Goal: Browse casually: Explore the website without a specific task or goal

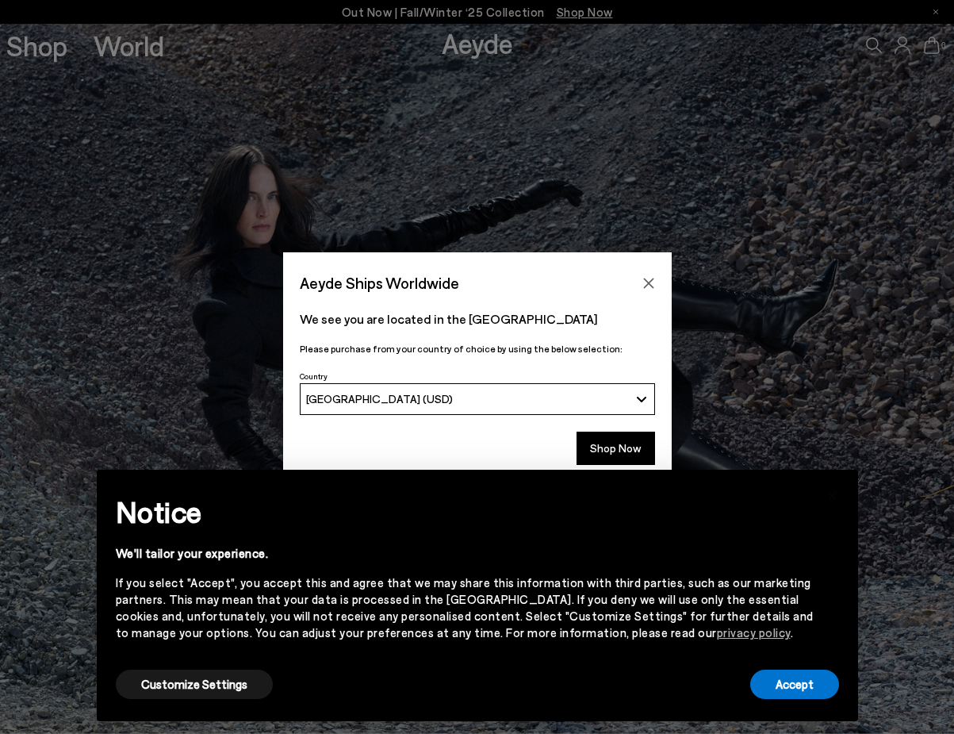
click at [623, 466] on div "× Notice We'll tailor your experience. If you select "Accept", you accept this …" at bounding box center [477, 595] width 787 height 277
click at [623, 443] on button "Shop Now" at bounding box center [616, 447] width 79 height 33
click at [646, 292] on button "Close" at bounding box center [649, 283] width 24 height 24
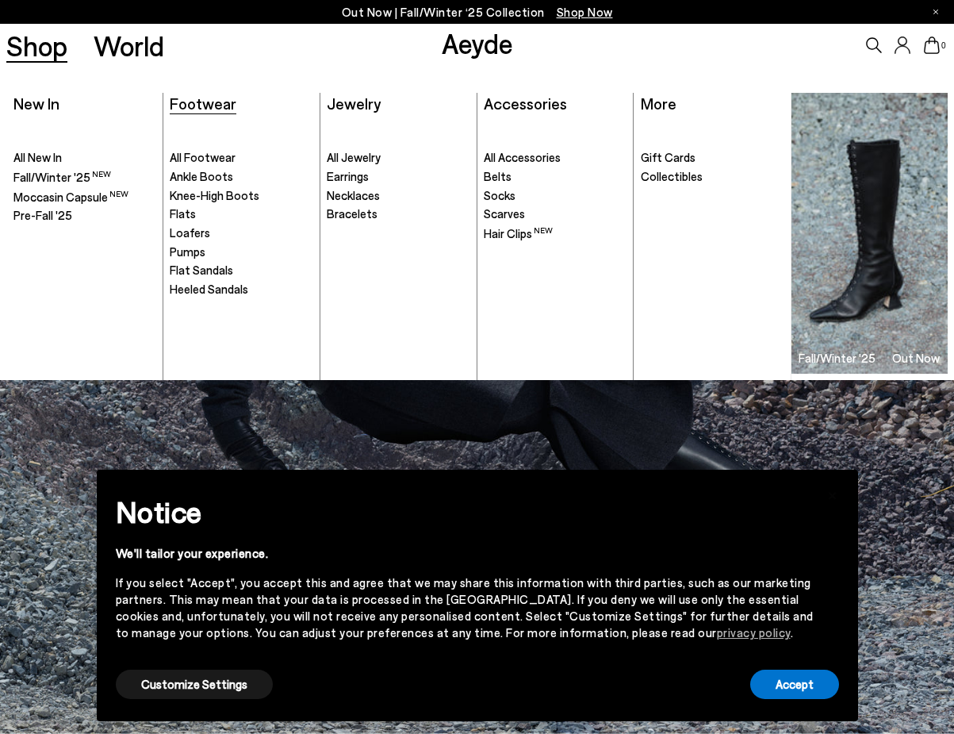
click at [213, 106] on span "Footwear" at bounding box center [203, 103] width 67 height 19
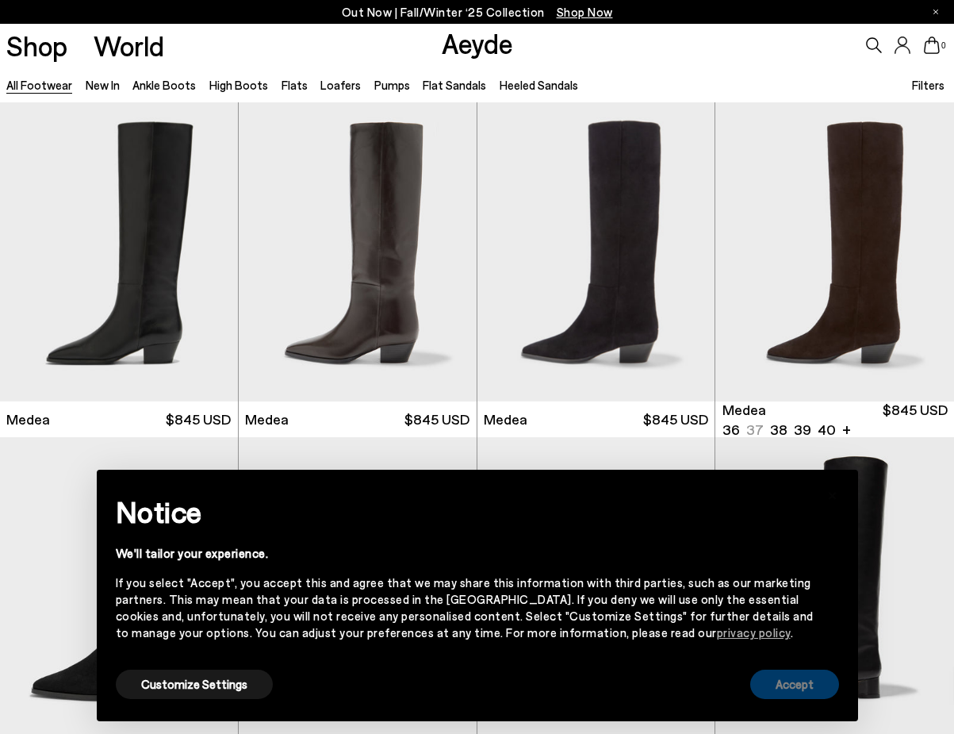
click at [792, 679] on button "Accept" at bounding box center [794, 683] width 89 height 29
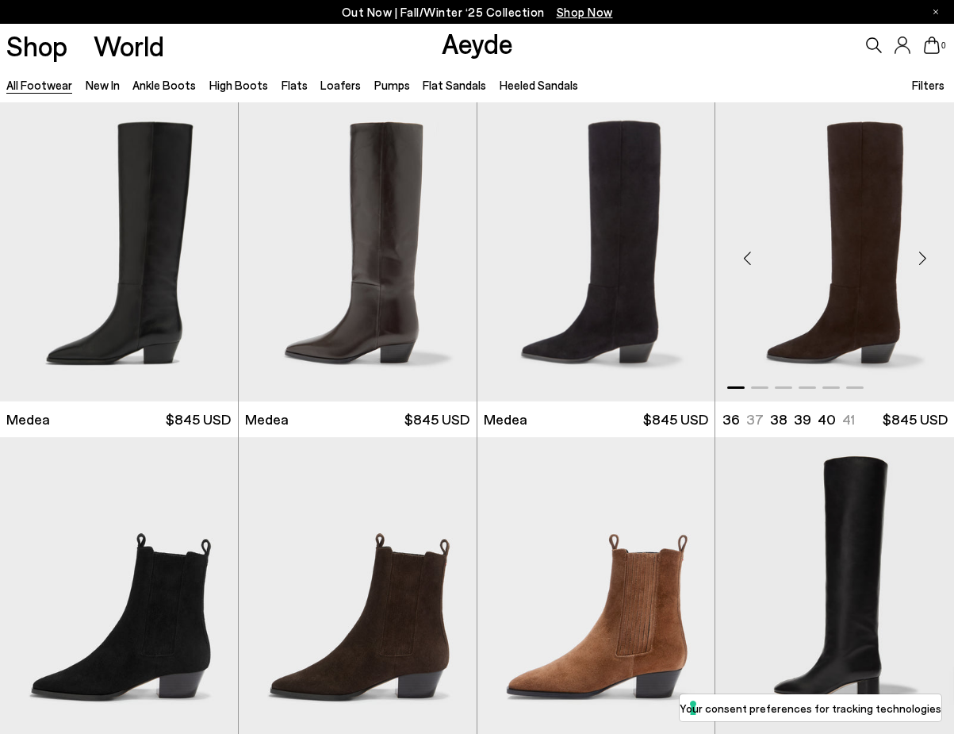
click at [929, 259] on div "Next slide" at bounding box center [923, 259] width 48 height 48
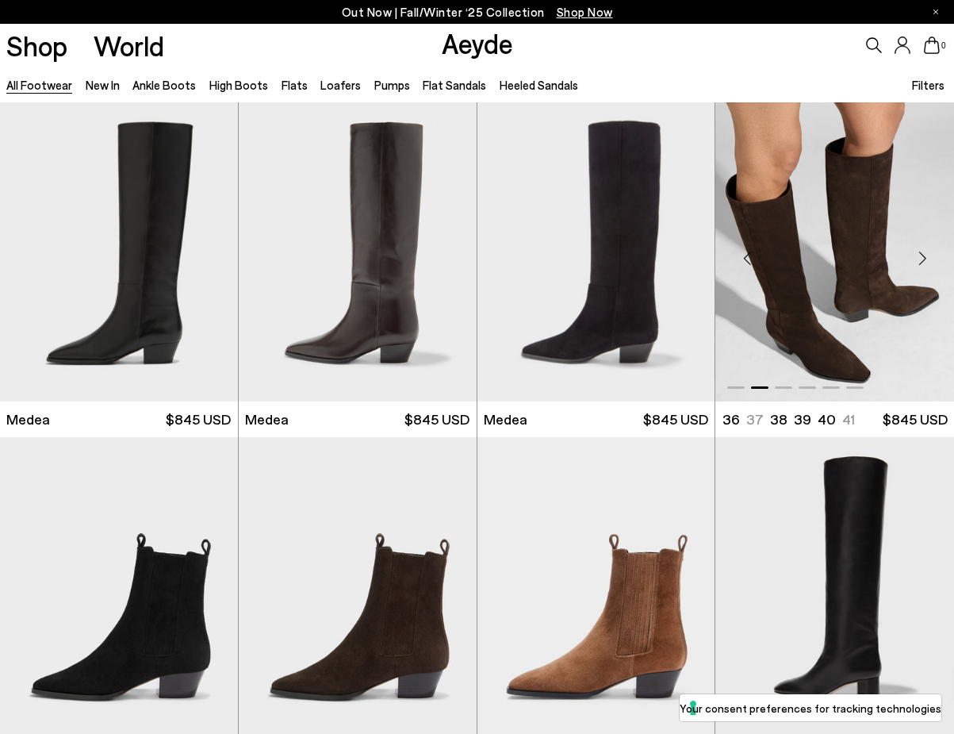
click at [929, 259] on div "Next slide" at bounding box center [923, 259] width 48 height 48
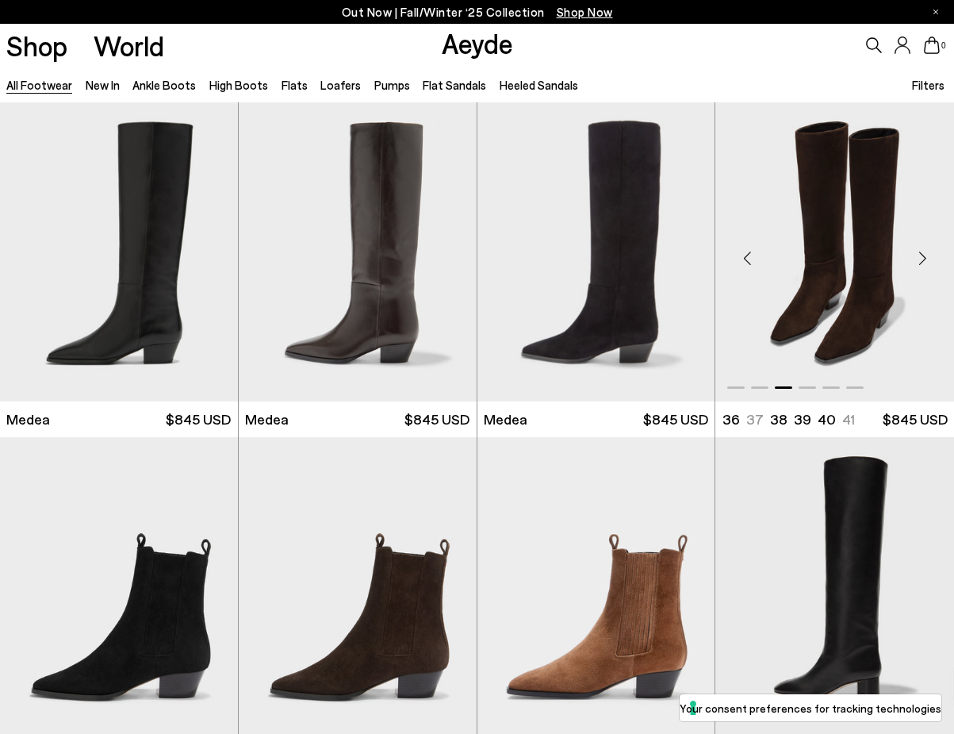
click at [929, 259] on div "Next slide" at bounding box center [923, 259] width 48 height 48
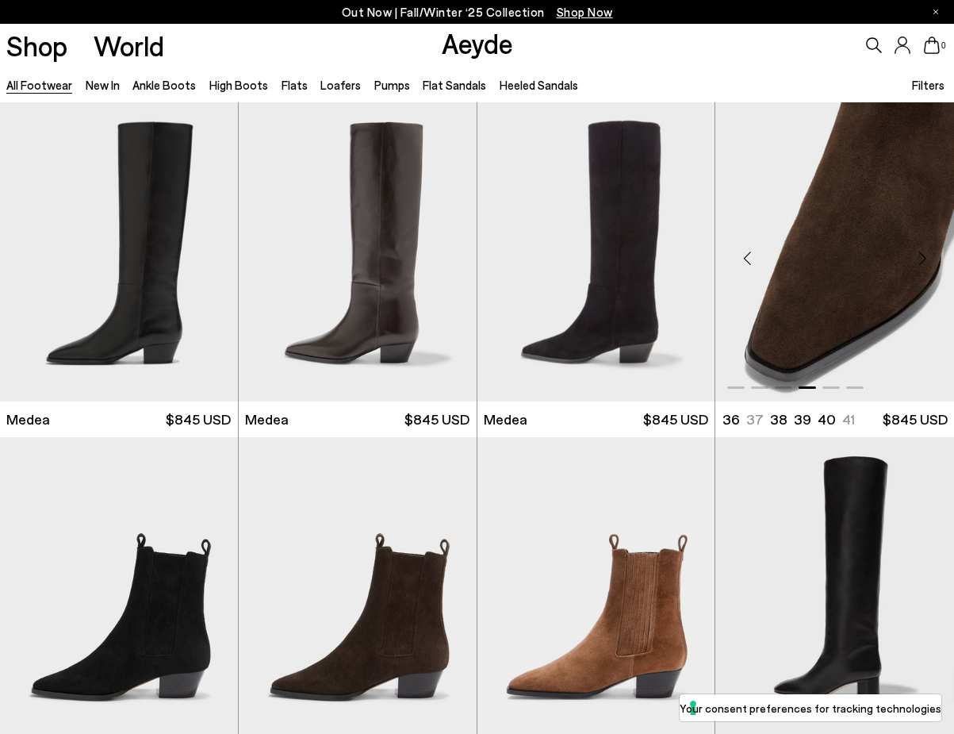
click at [929, 259] on div "Next slide" at bounding box center [923, 259] width 48 height 48
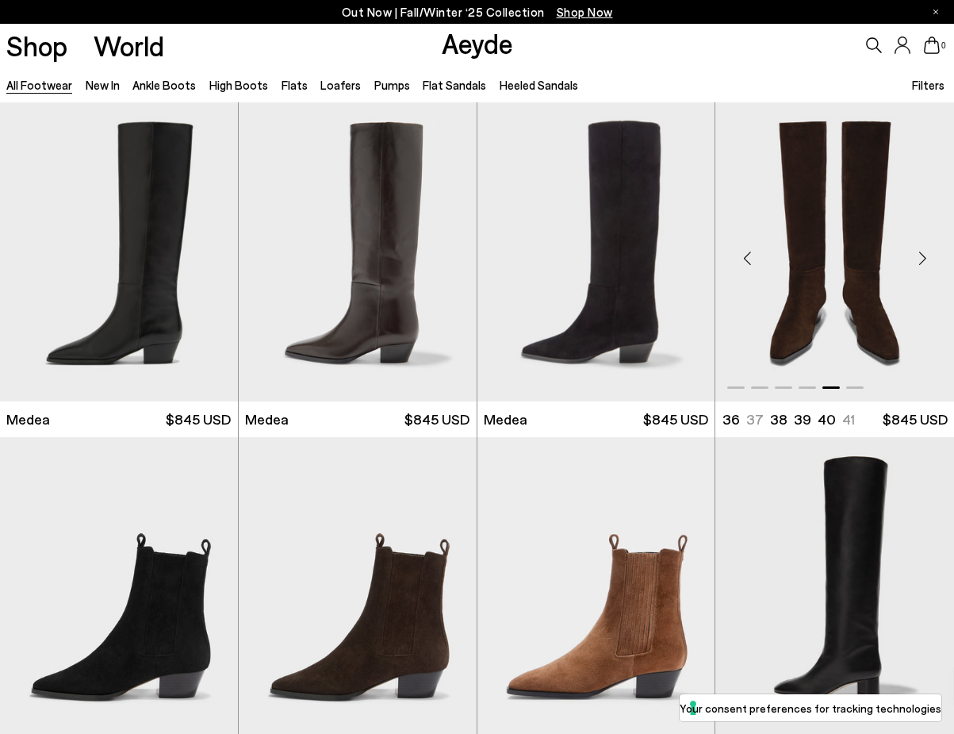
click at [929, 259] on div "Next slide" at bounding box center [923, 259] width 48 height 48
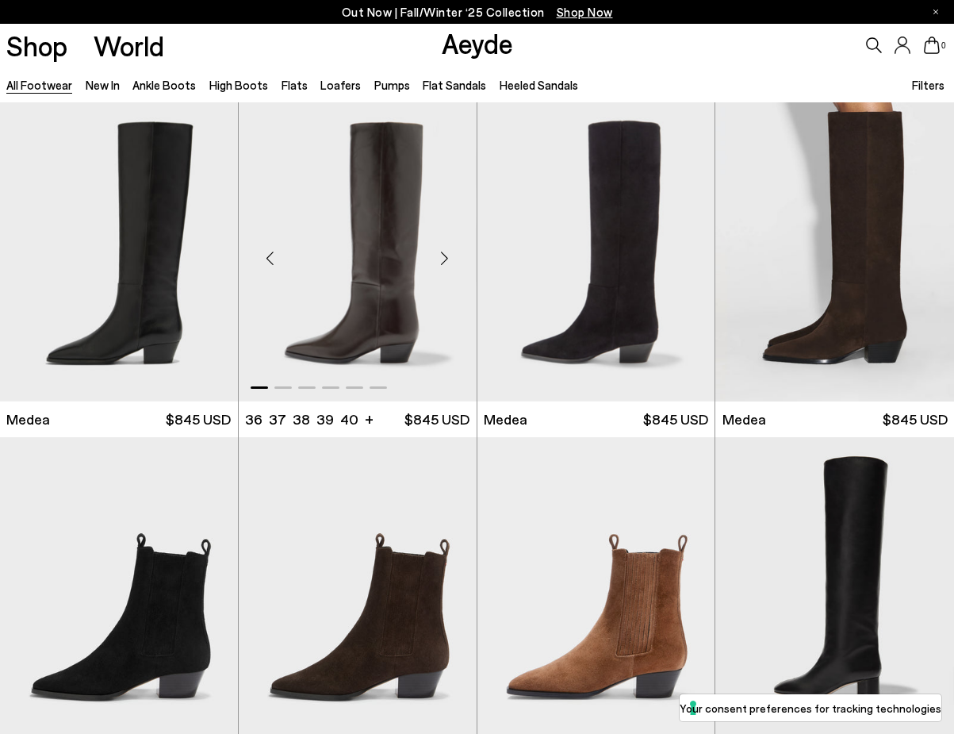
click at [457, 256] on div "Next slide" at bounding box center [445, 259] width 48 height 48
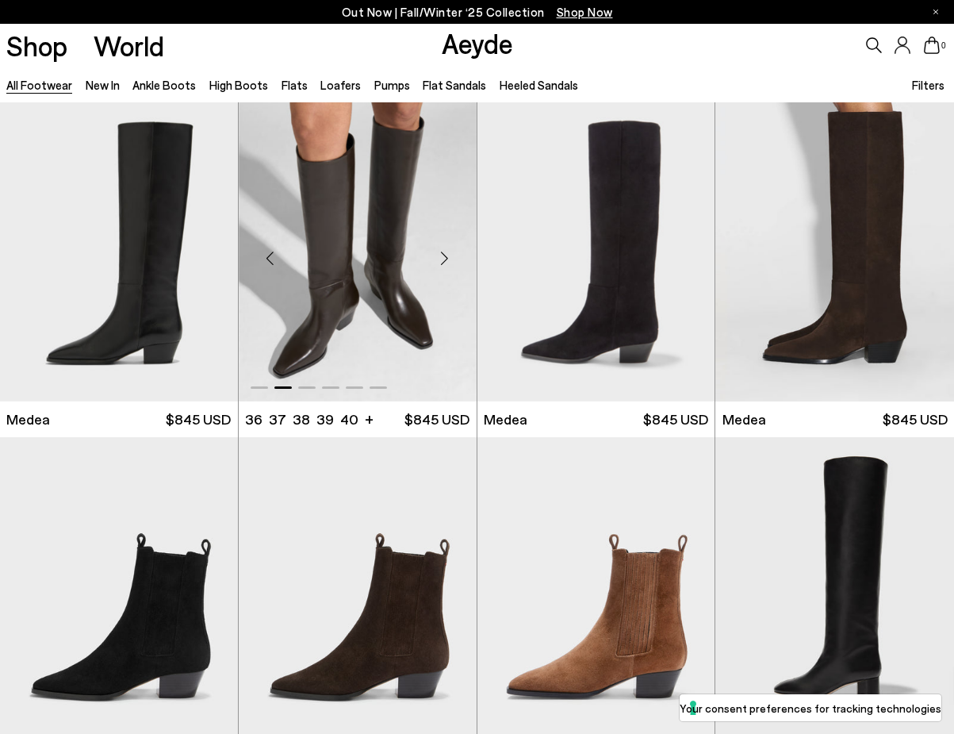
click at [457, 256] on div "Next slide" at bounding box center [445, 259] width 48 height 48
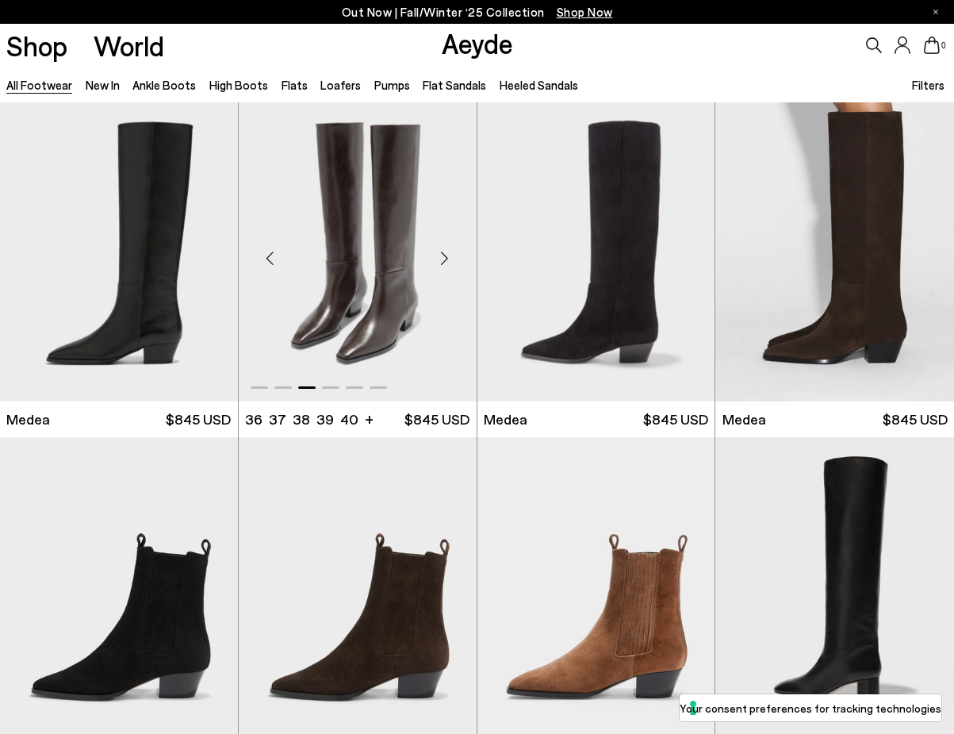
click at [457, 256] on div "Next slide" at bounding box center [445, 259] width 48 height 48
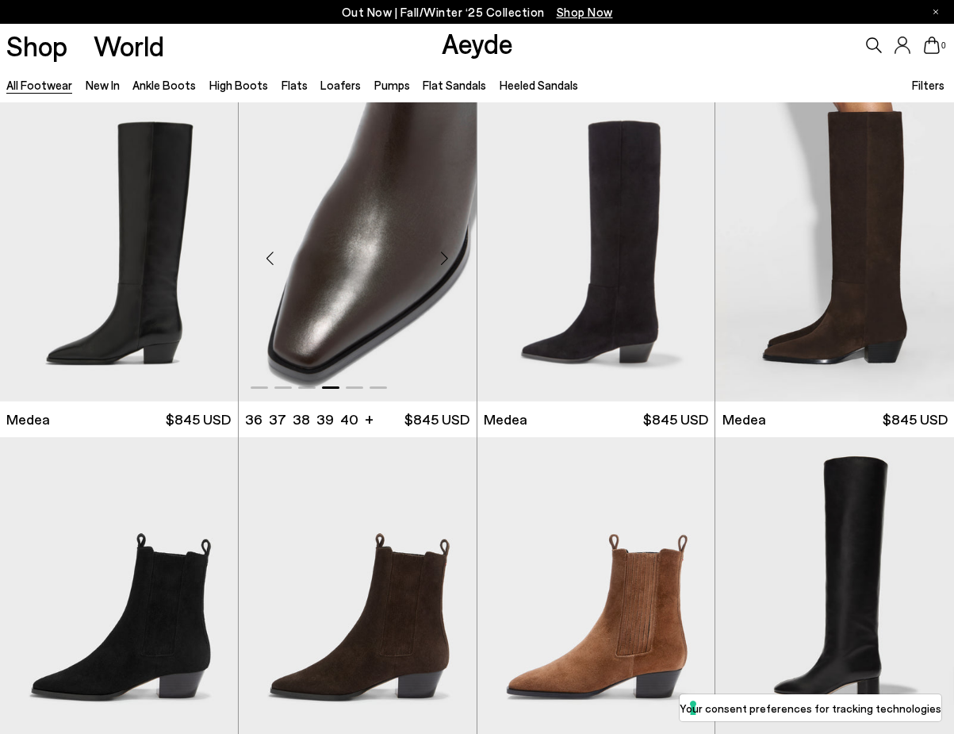
click at [457, 256] on div "Next slide" at bounding box center [445, 259] width 48 height 48
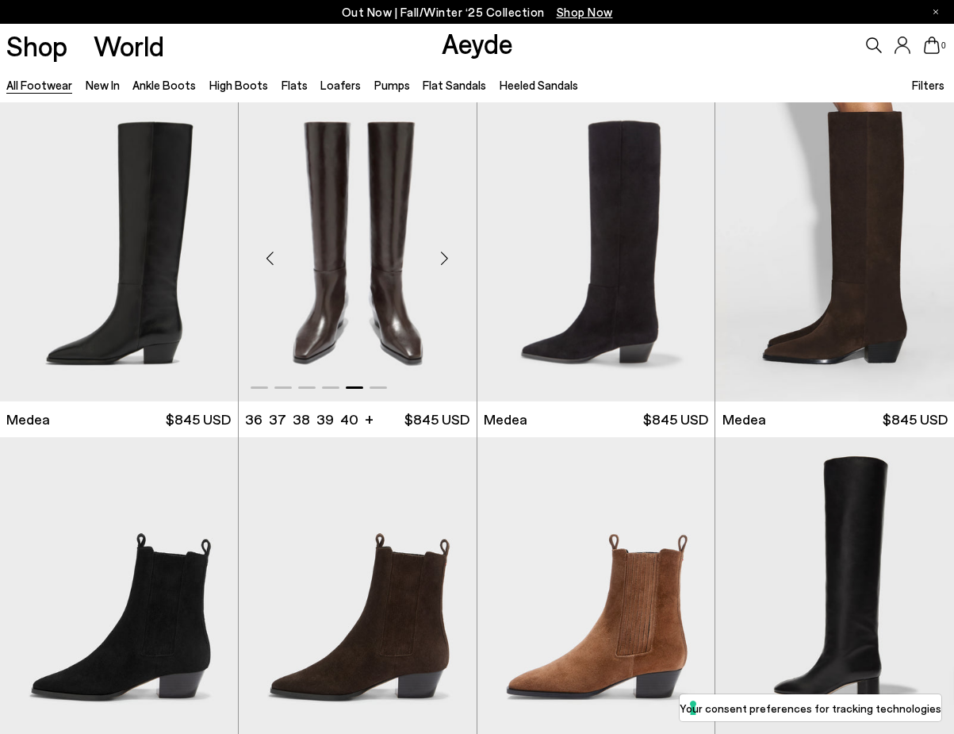
click at [457, 256] on div "Next slide" at bounding box center [445, 259] width 48 height 48
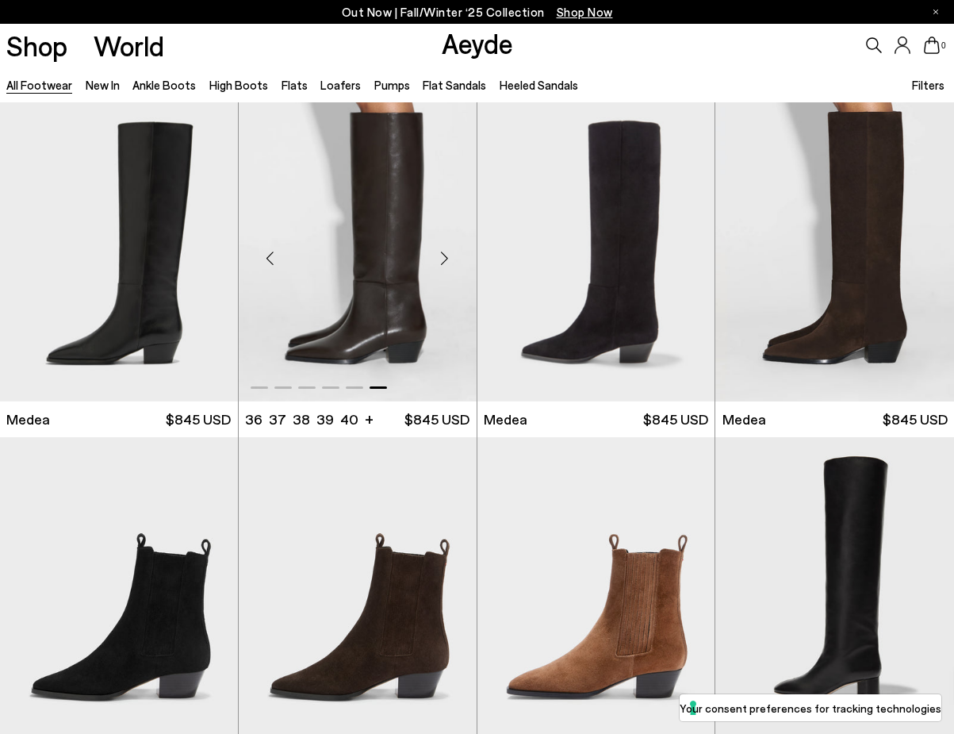
click at [457, 256] on div "Next slide" at bounding box center [445, 259] width 48 height 48
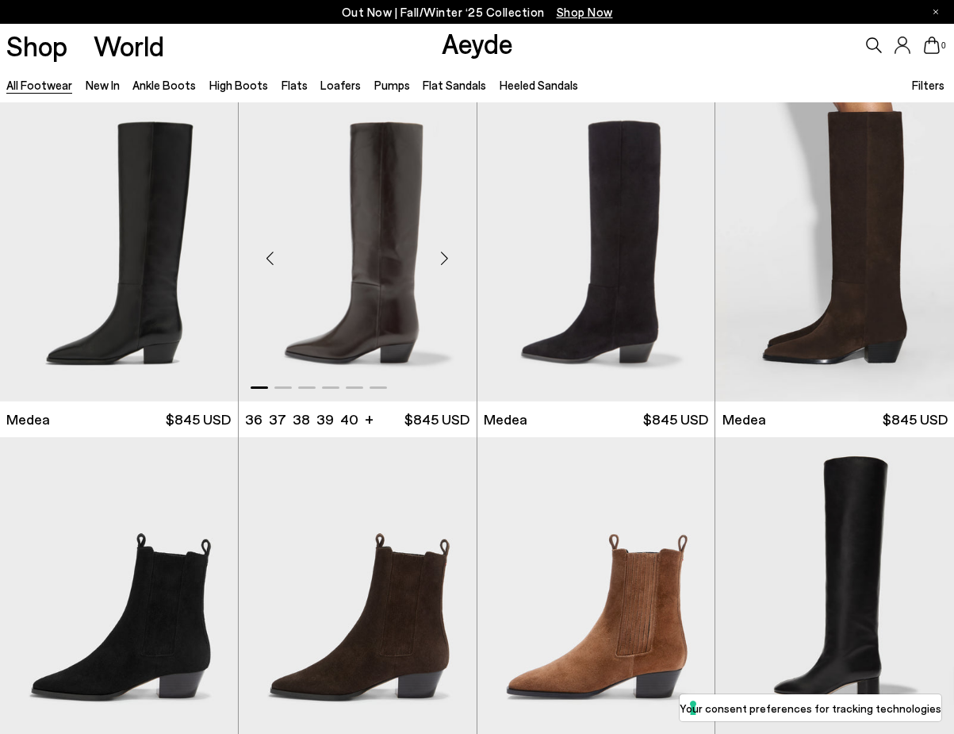
click at [457, 256] on div "Next slide" at bounding box center [445, 259] width 48 height 48
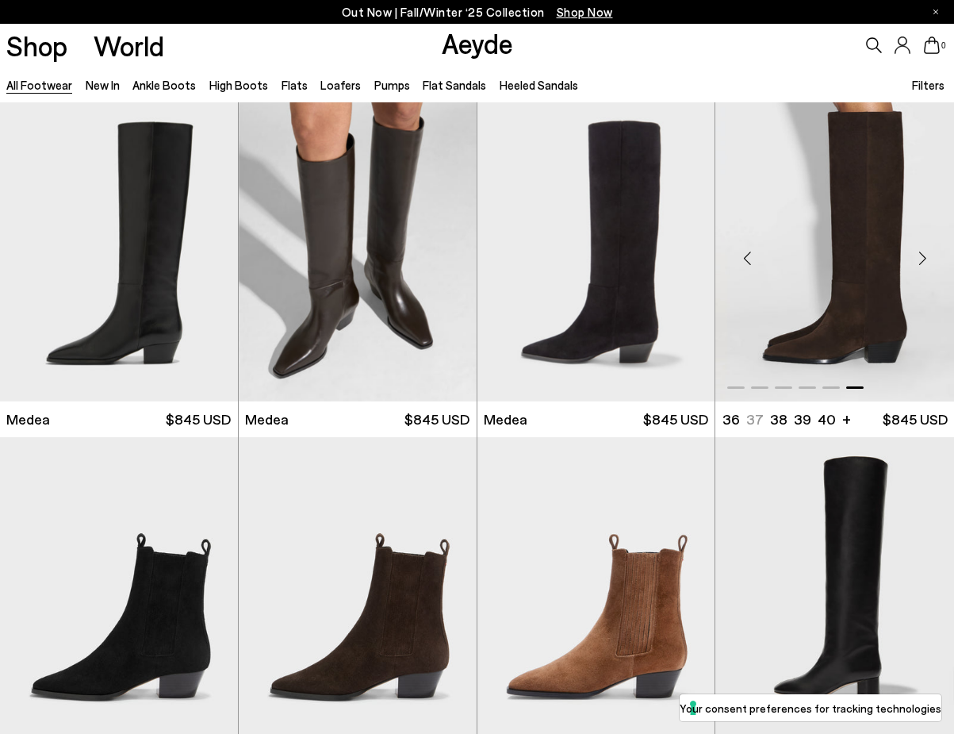
click at [924, 262] on div "Next slide" at bounding box center [923, 259] width 48 height 48
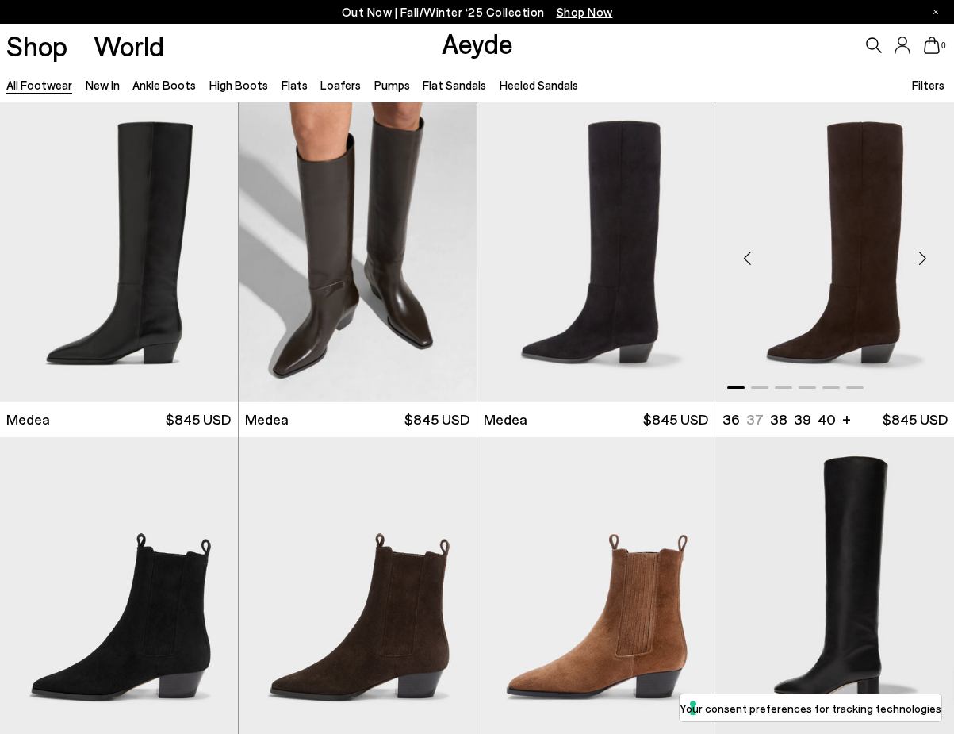
click at [924, 262] on div "Next slide" at bounding box center [923, 259] width 48 height 48
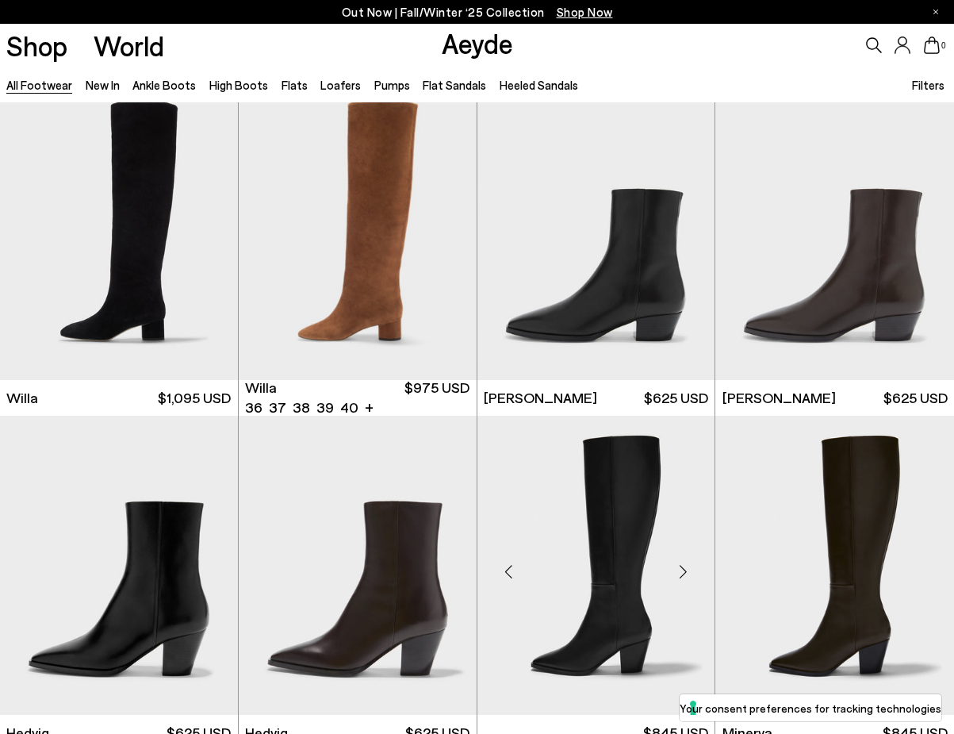
scroll to position [848, 0]
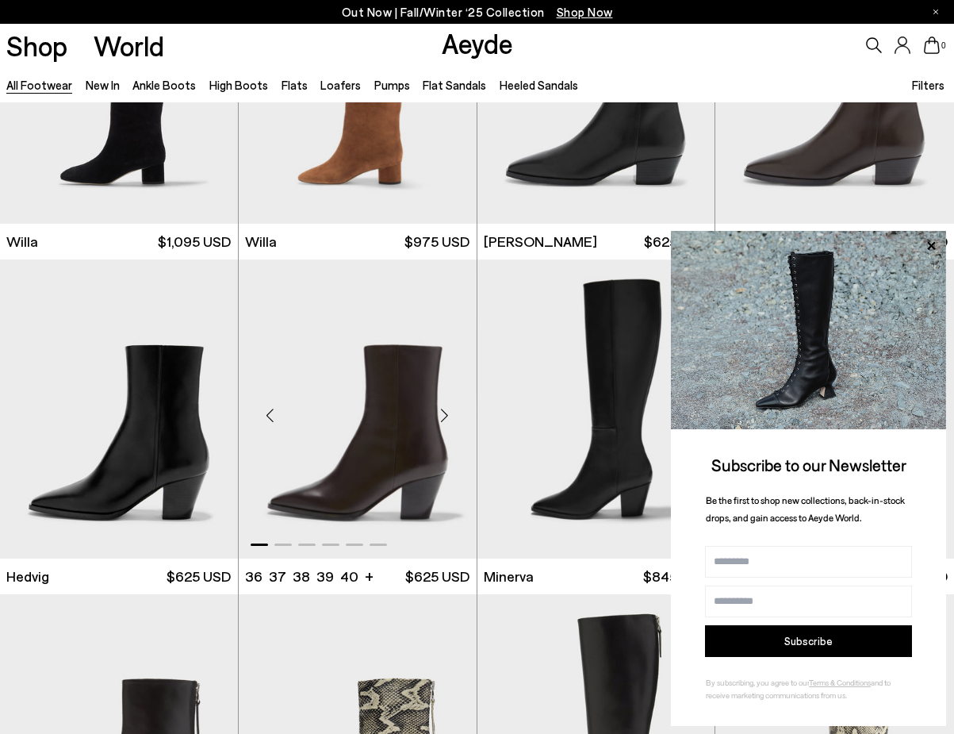
click at [447, 409] on div "Next slide" at bounding box center [445, 415] width 48 height 48
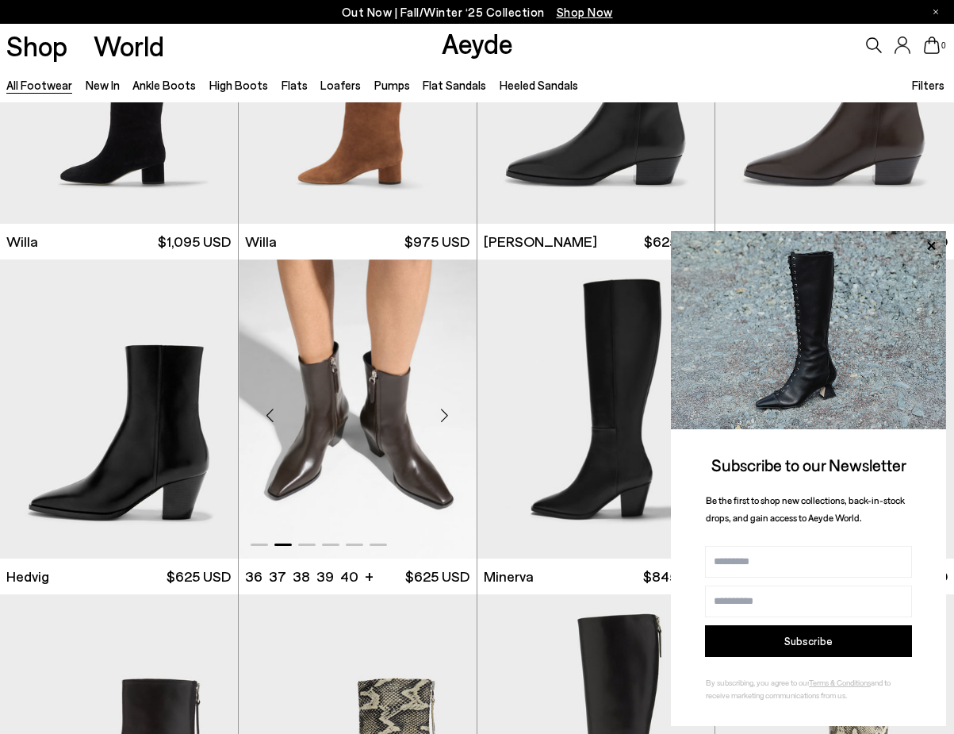
click at [447, 409] on div "Next slide" at bounding box center [445, 415] width 48 height 48
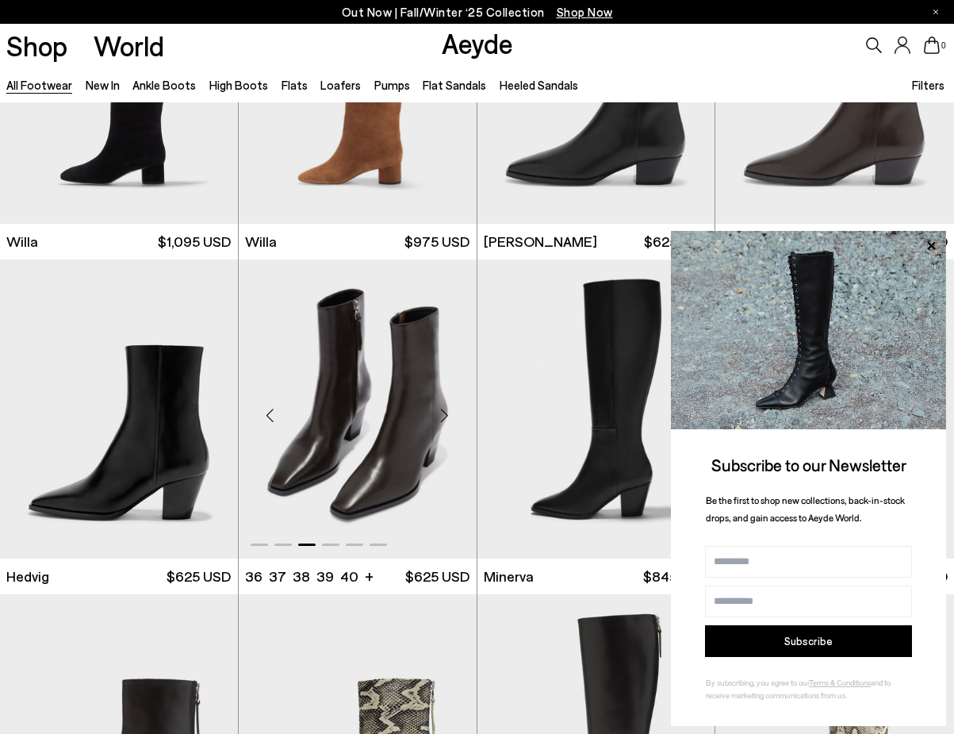
click at [447, 409] on div "Next slide" at bounding box center [445, 415] width 48 height 48
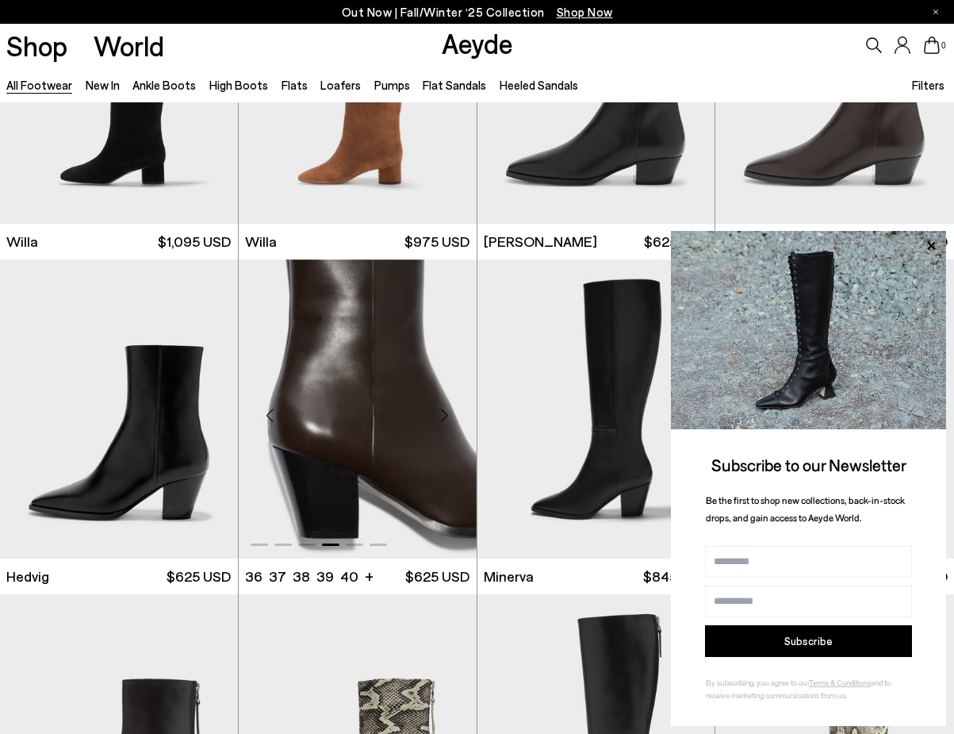
click at [447, 409] on div "Next slide" at bounding box center [445, 415] width 48 height 48
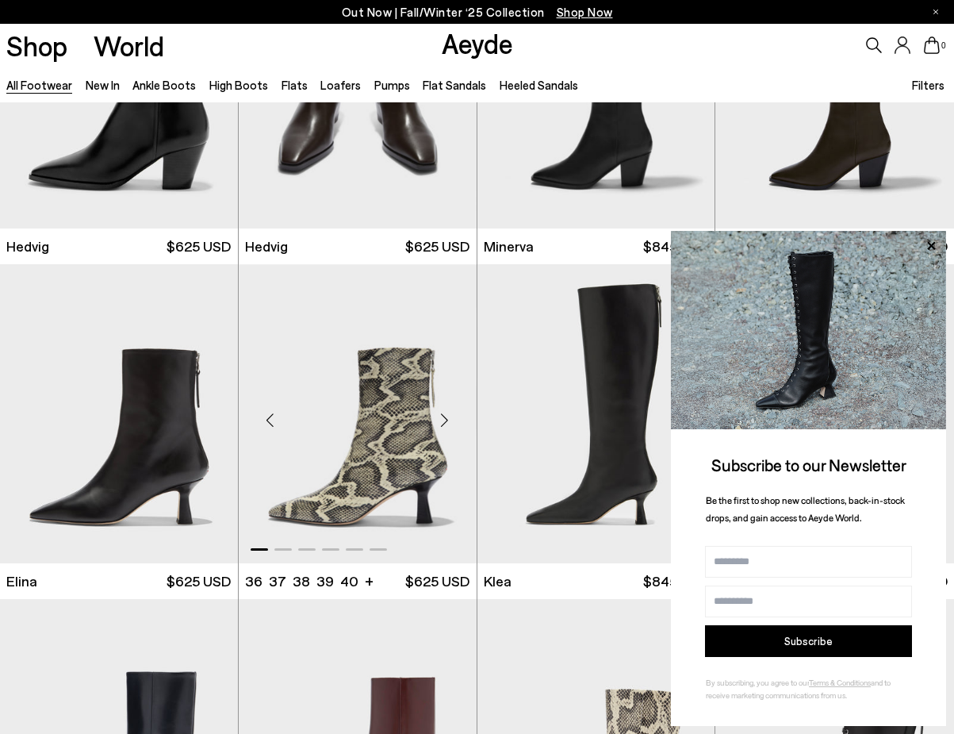
scroll to position [1217, 0]
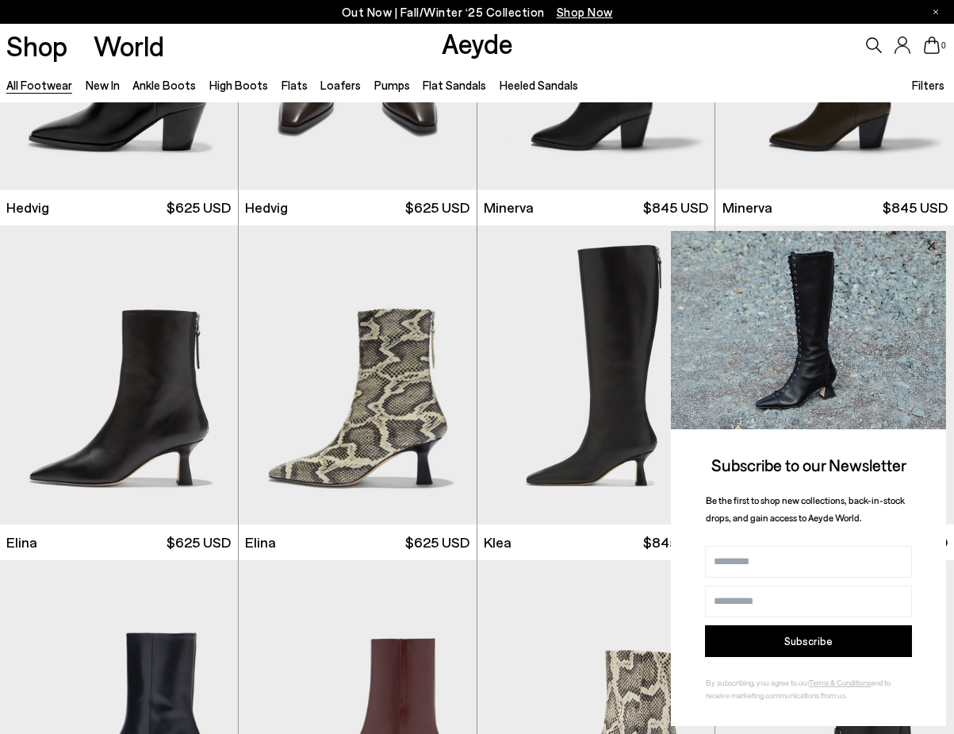
click at [930, 245] on icon at bounding box center [931, 245] width 8 height 8
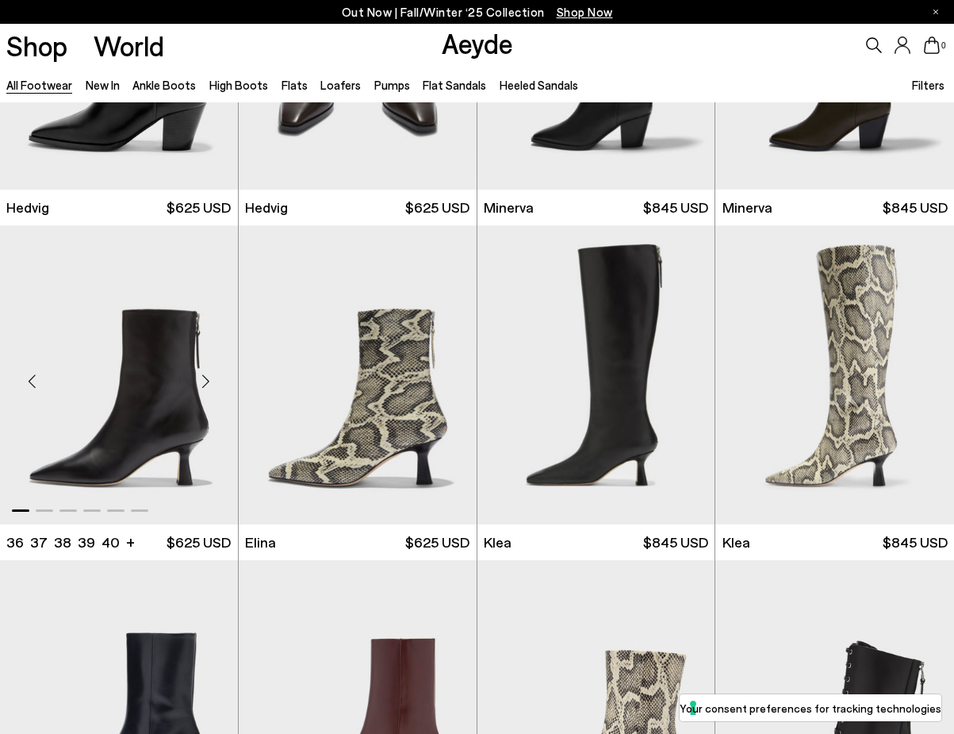
click at [213, 375] on div "Next slide" at bounding box center [206, 381] width 48 height 48
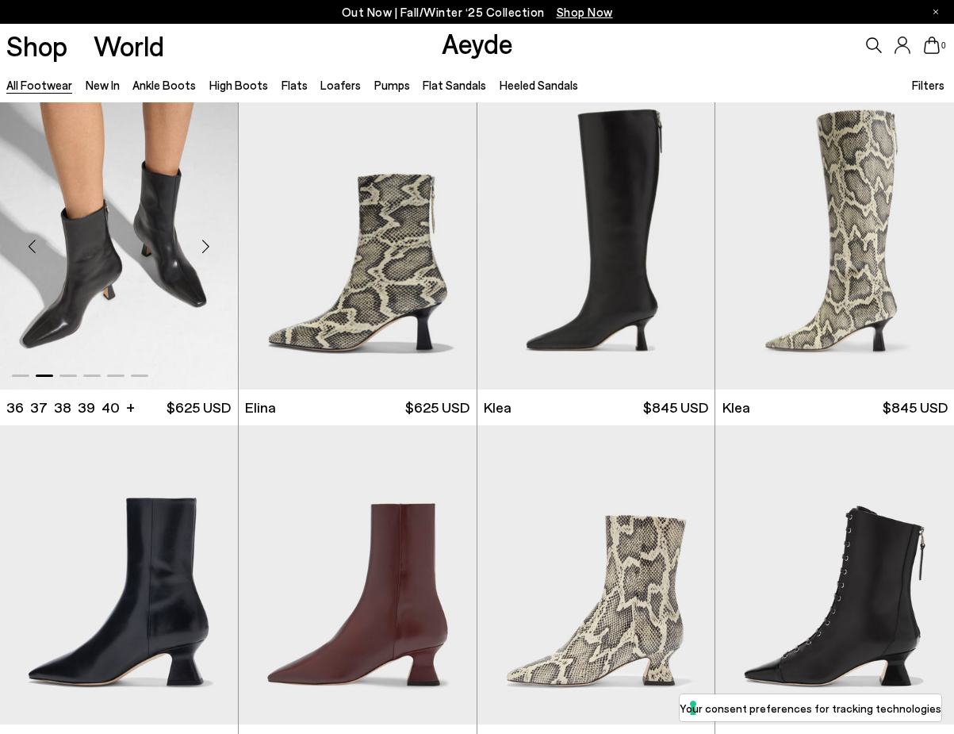
scroll to position [1514, 0]
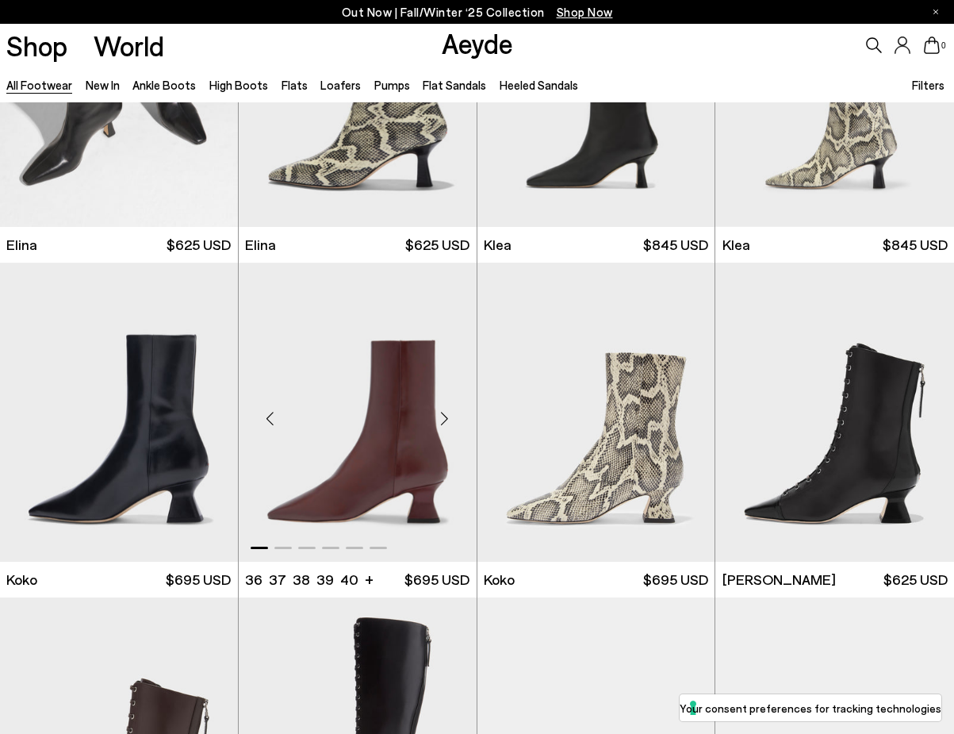
click at [439, 431] on div "Next slide" at bounding box center [445, 418] width 48 height 48
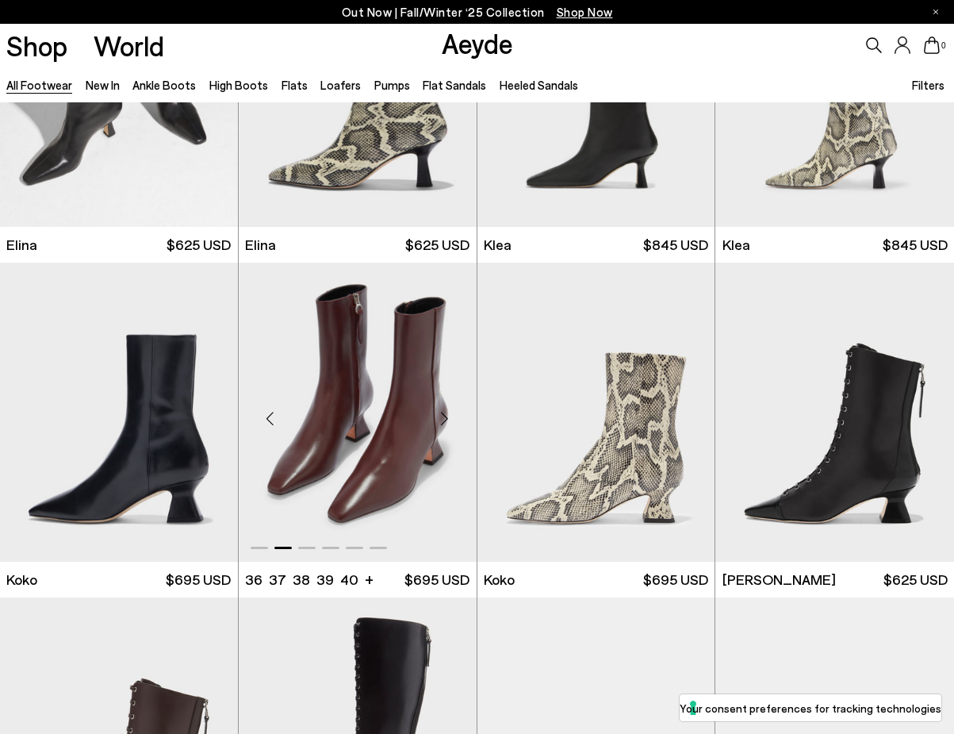
click at [445, 416] on div "Next slide" at bounding box center [445, 418] width 48 height 48
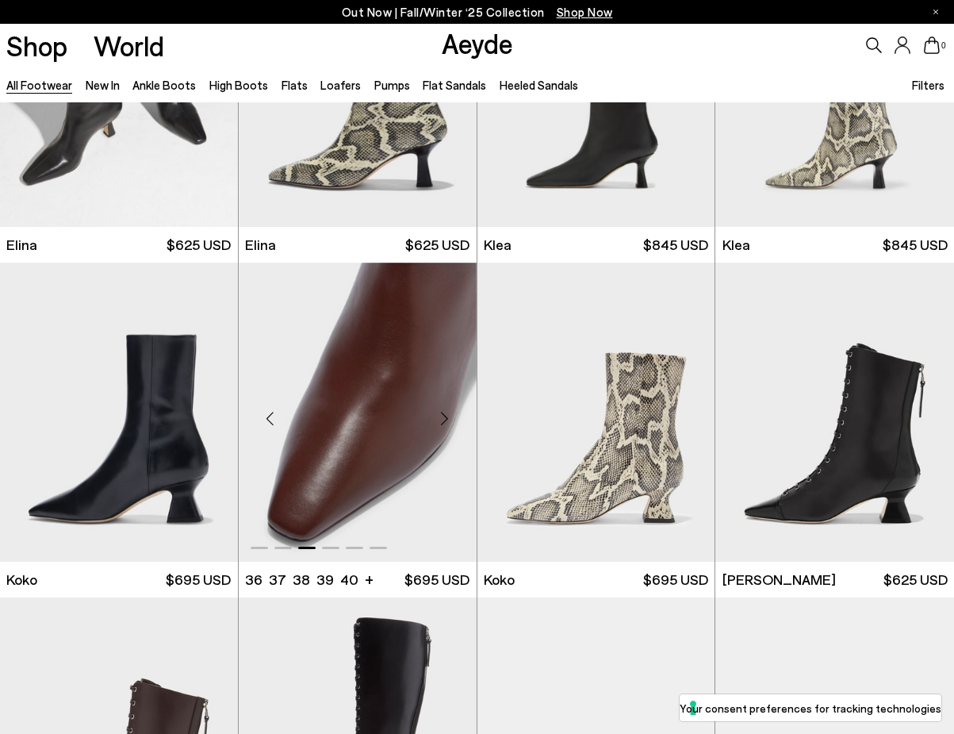
click at [445, 416] on div "Next slide" at bounding box center [445, 418] width 48 height 48
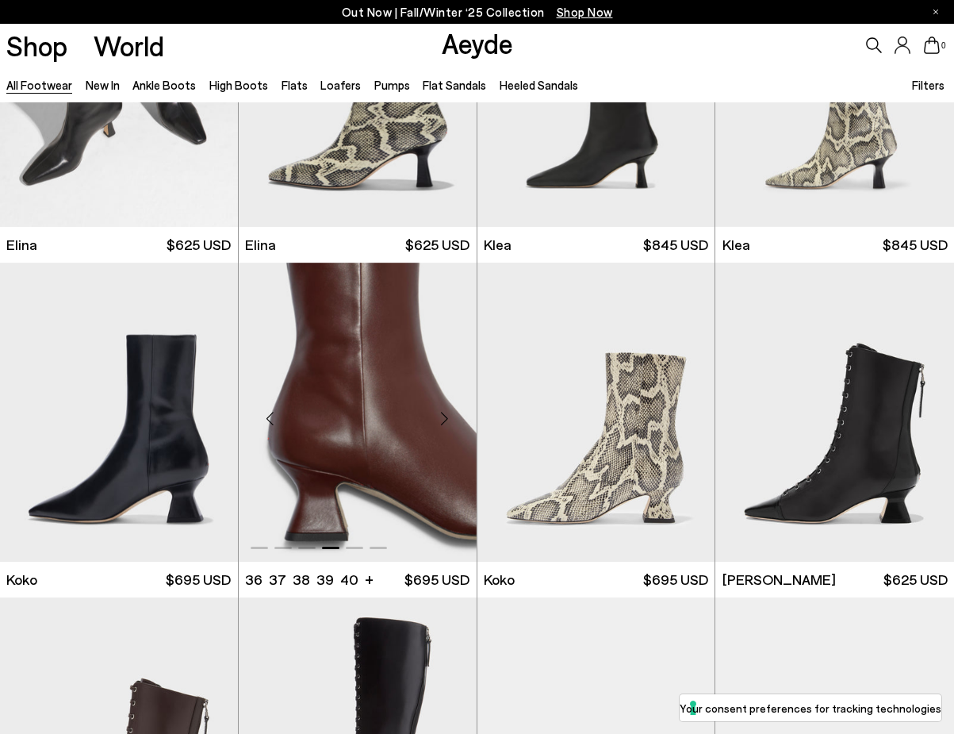
click at [445, 416] on div "Next slide" at bounding box center [445, 418] width 48 height 48
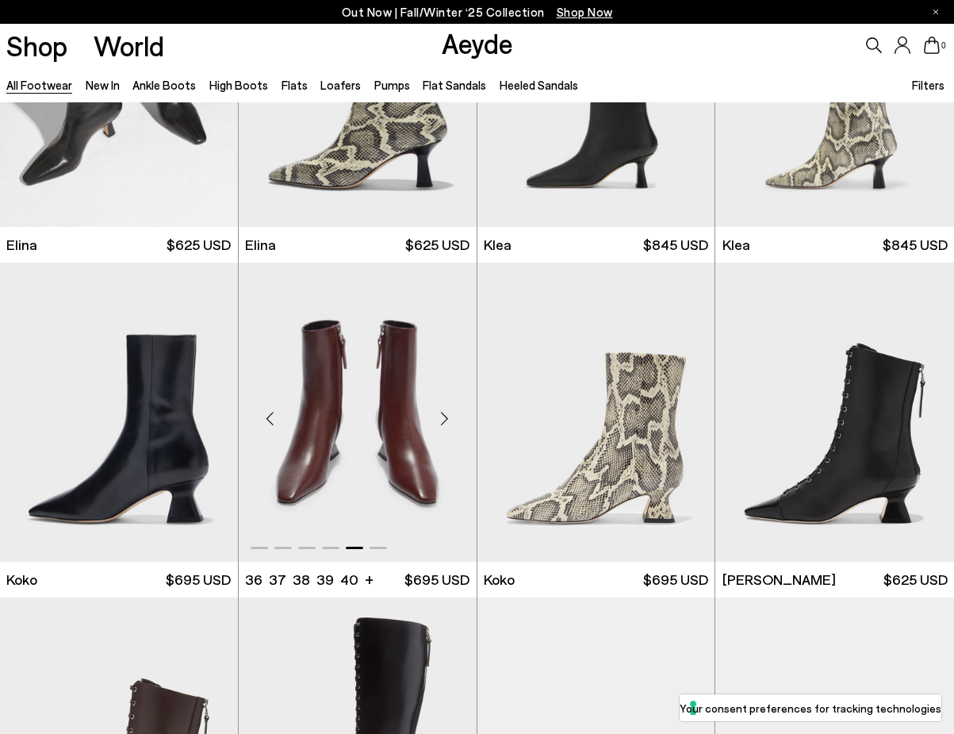
click at [445, 416] on div "Next slide" at bounding box center [445, 418] width 48 height 48
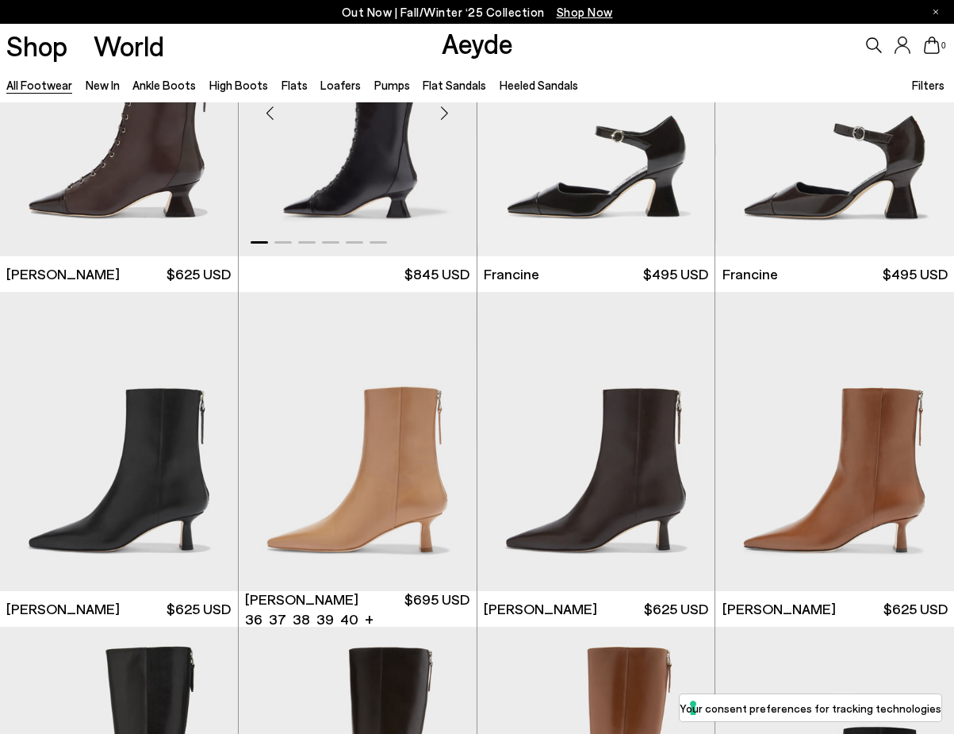
scroll to position [2163, 0]
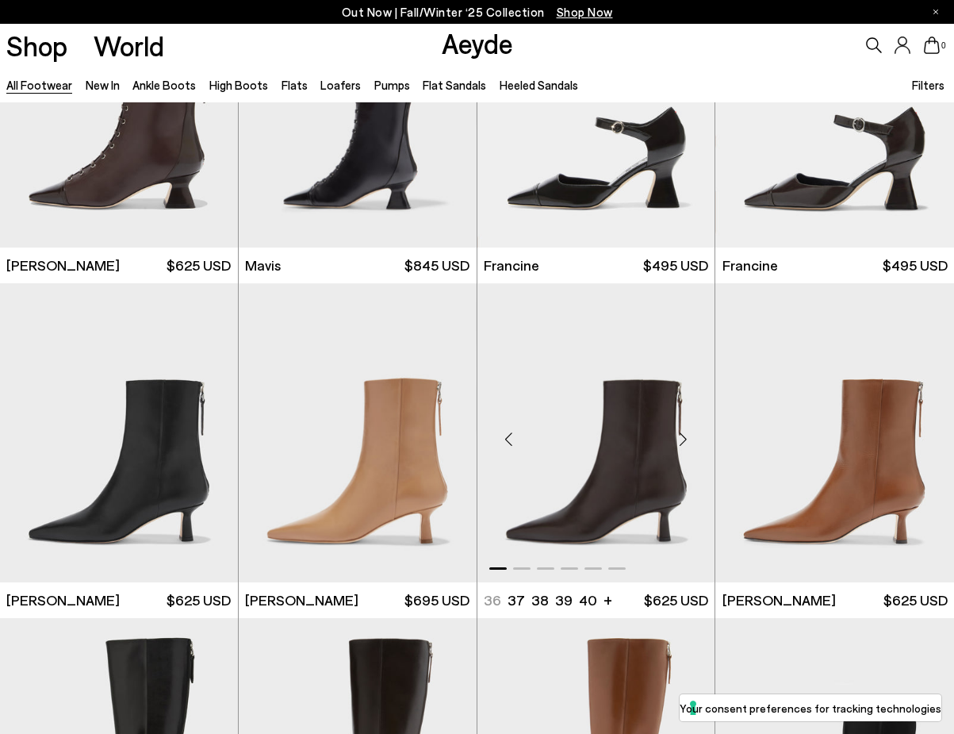
click at [689, 443] on div "Next slide" at bounding box center [683, 440] width 48 height 48
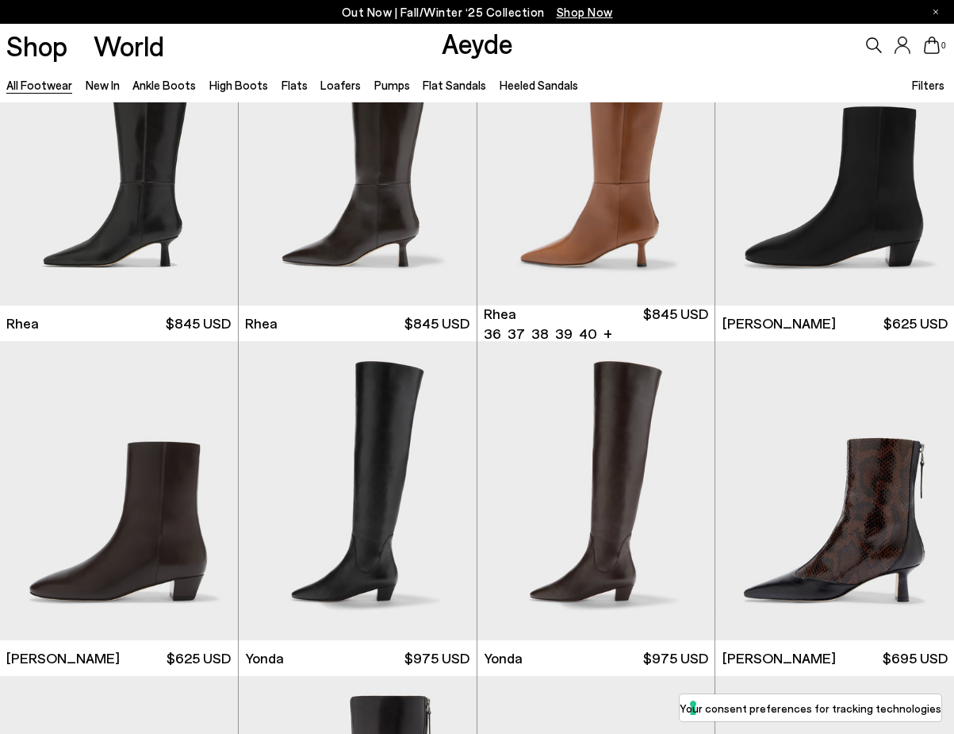
scroll to position [2784, 0]
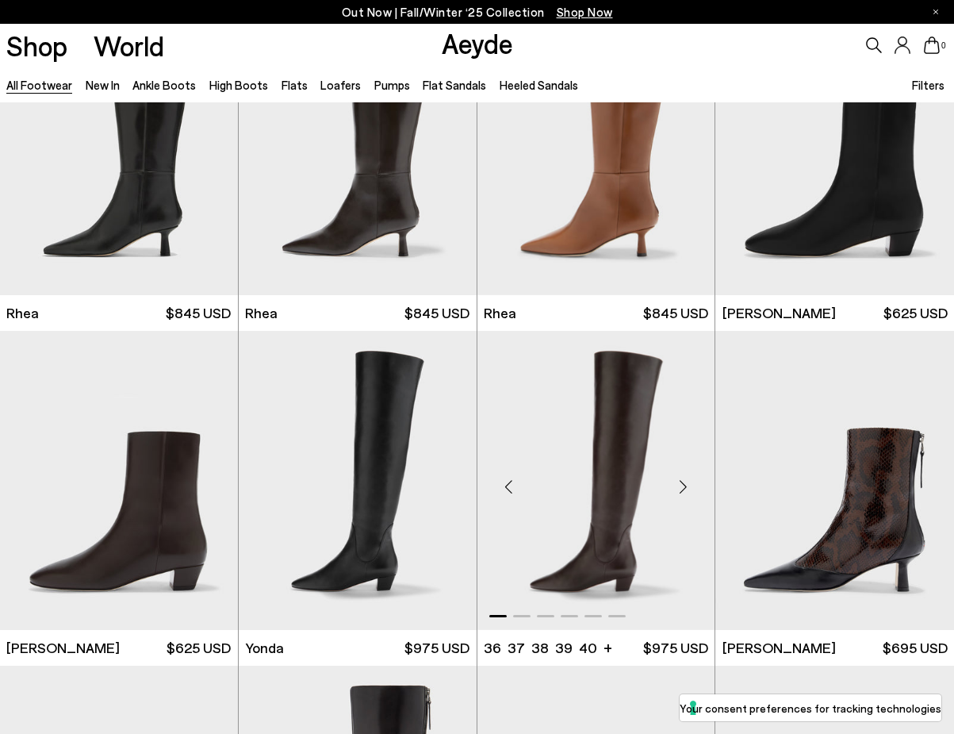
click at [684, 486] on div "Next slide" at bounding box center [683, 487] width 48 height 48
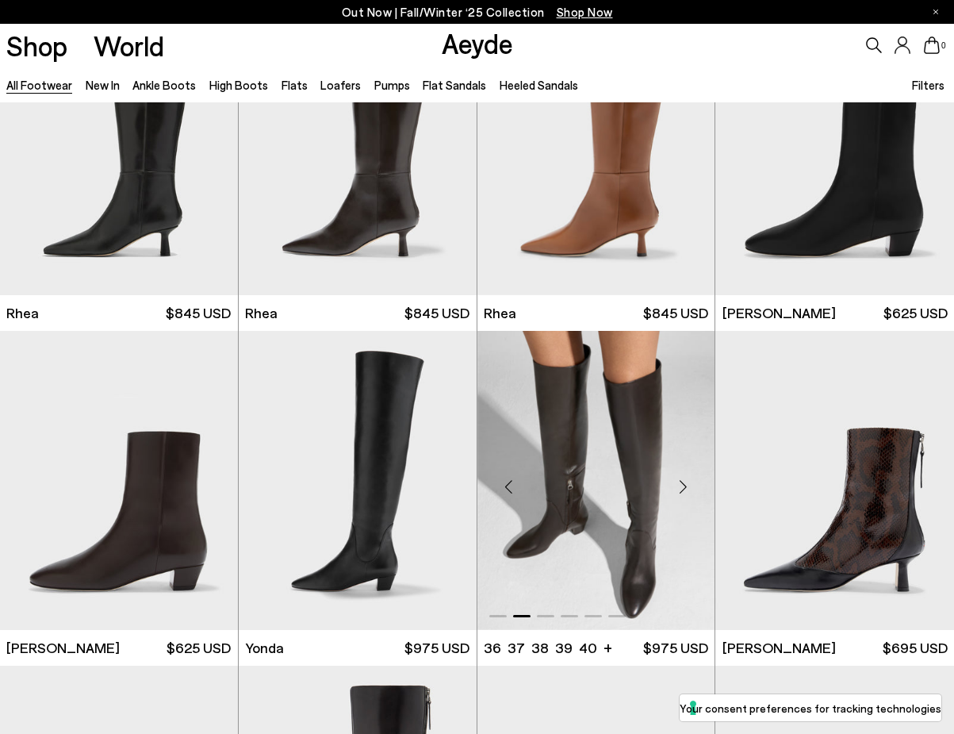
click at [684, 486] on div "Next slide" at bounding box center [683, 487] width 48 height 48
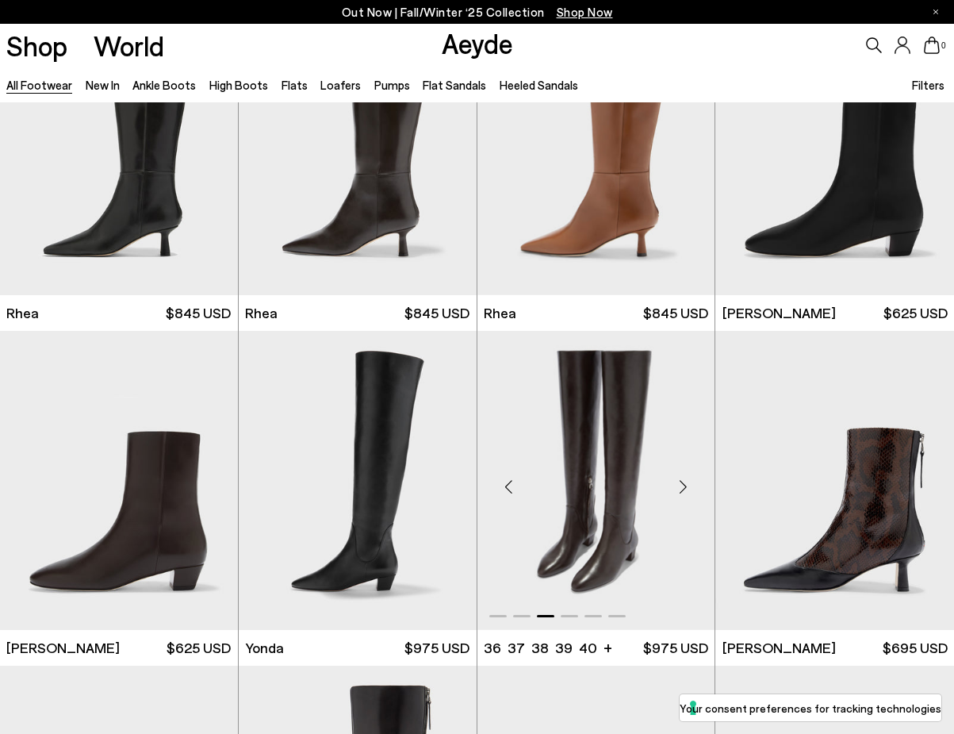
click at [684, 486] on div "Next slide" at bounding box center [683, 487] width 48 height 48
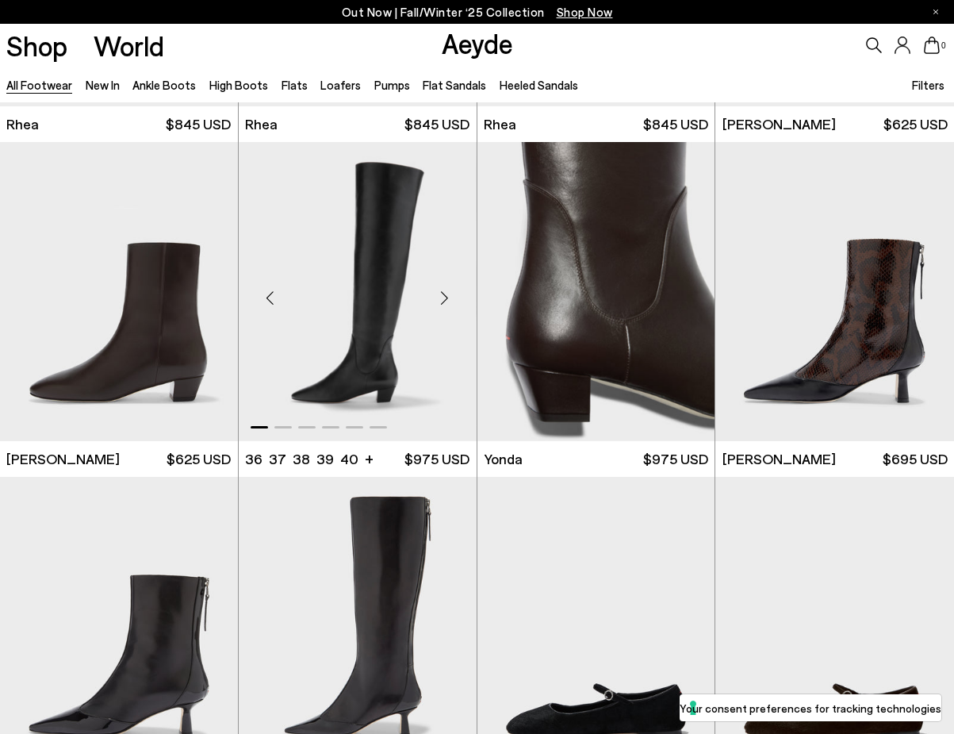
scroll to position [3110, 0]
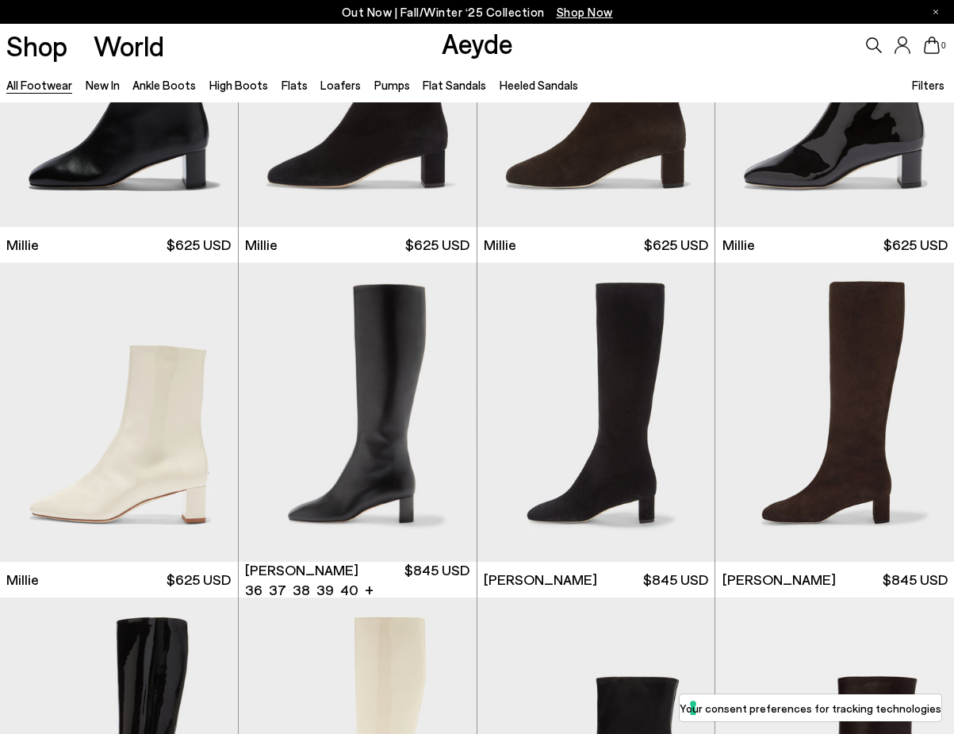
scroll to position [6001, 0]
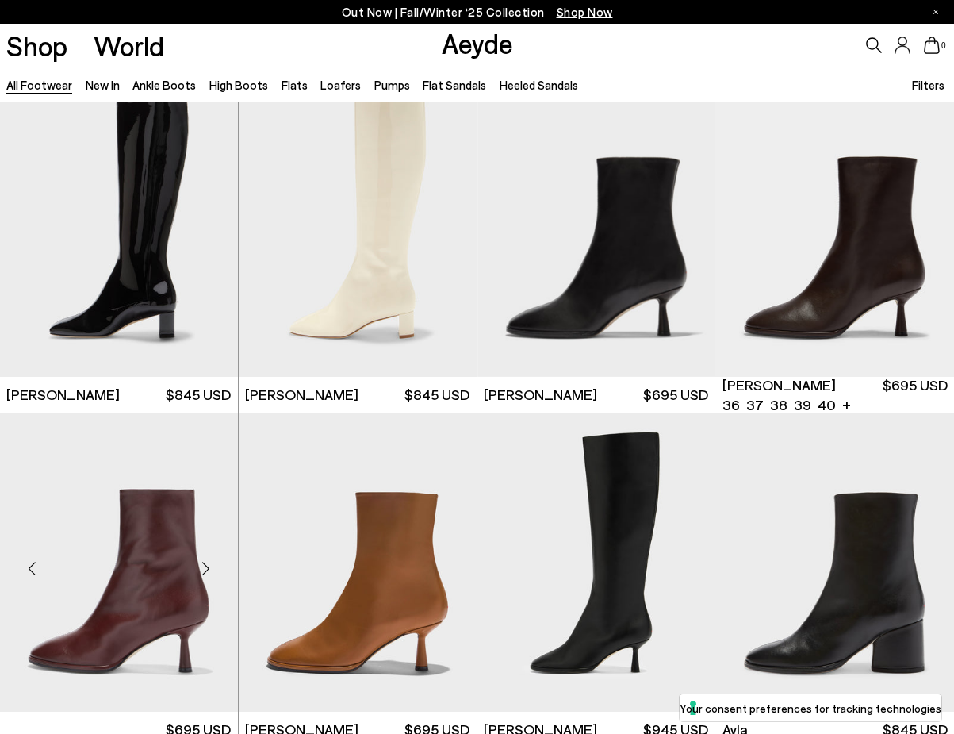
scroll to position [6441, 0]
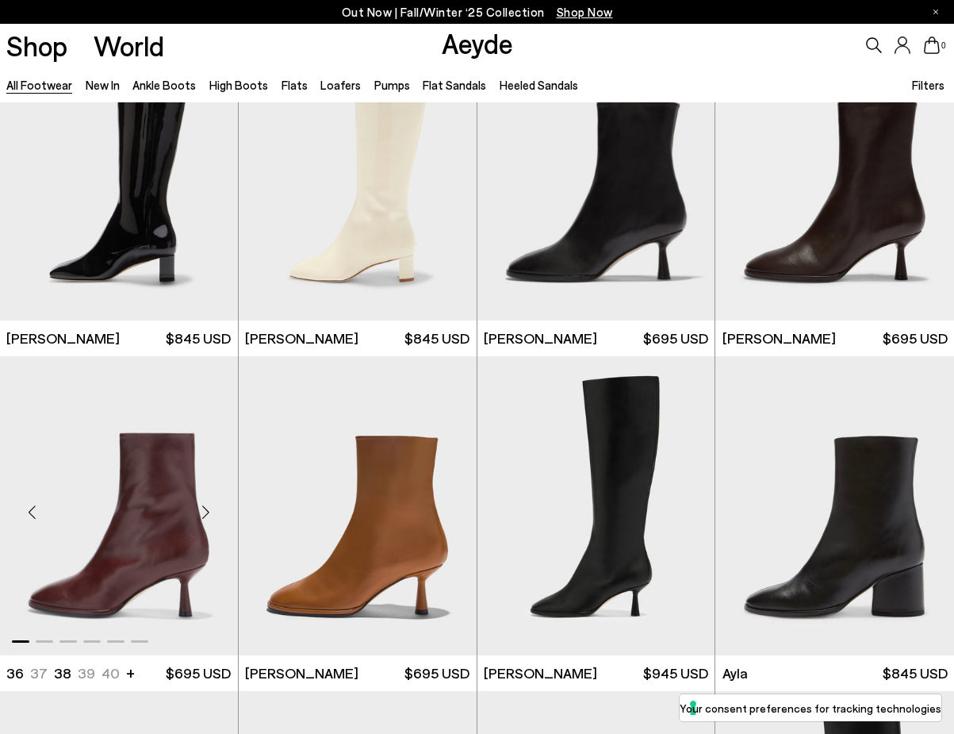
click at [209, 517] on div "Next slide" at bounding box center [206, 513] width 48 height 48
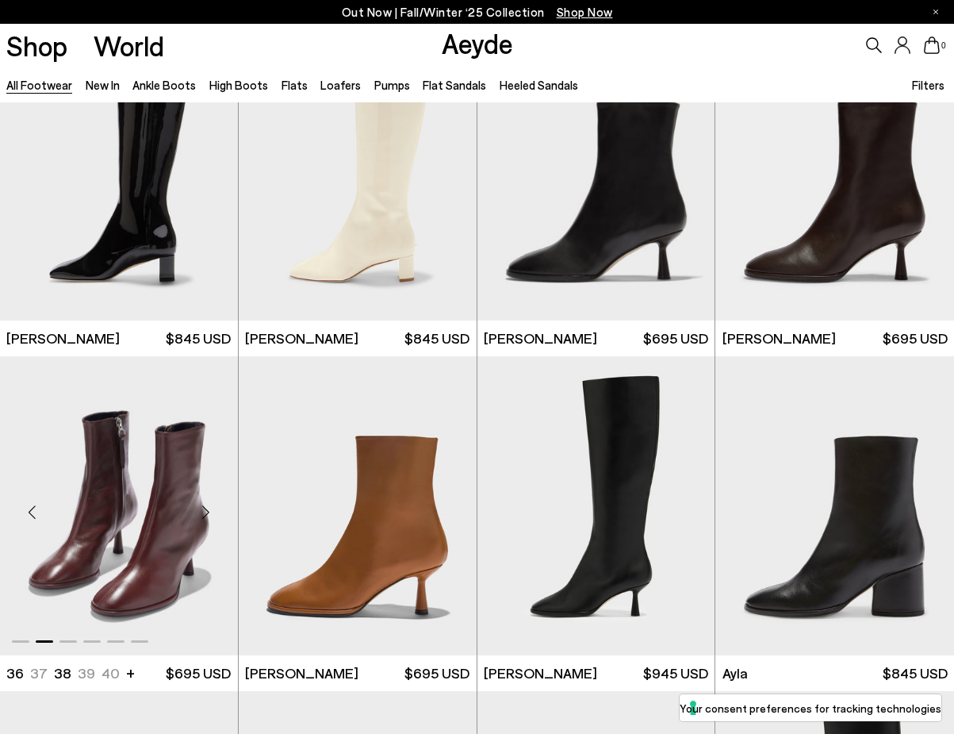
click at [209, 517] on div "Next slide" at bounding box center [206, 513] width 48 height 48
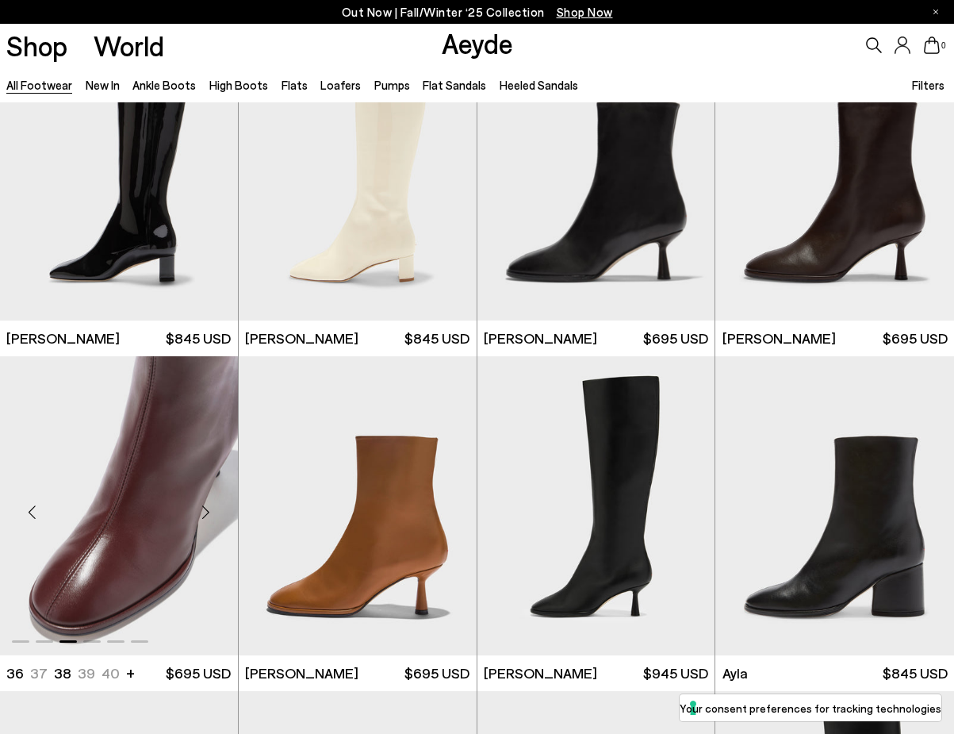
click at [209, 517] on div "Next slide" at bounding box center [206, 513] width 48 height 48
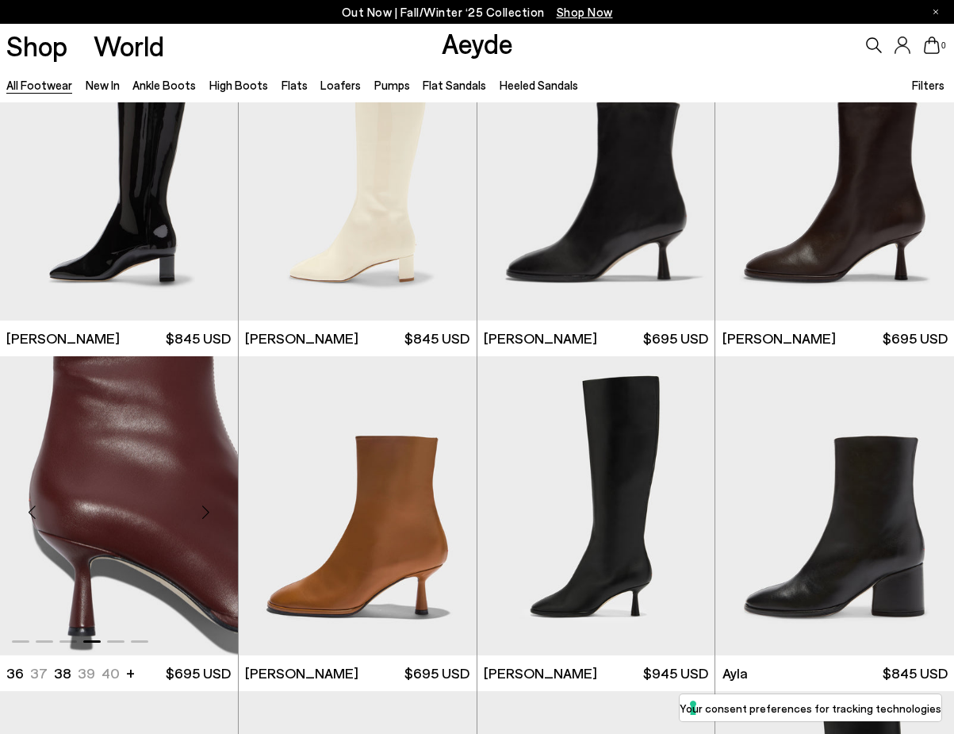
click at [209, 517] on div "Next slide" at bounding box center [206, 513] width 48 height 48
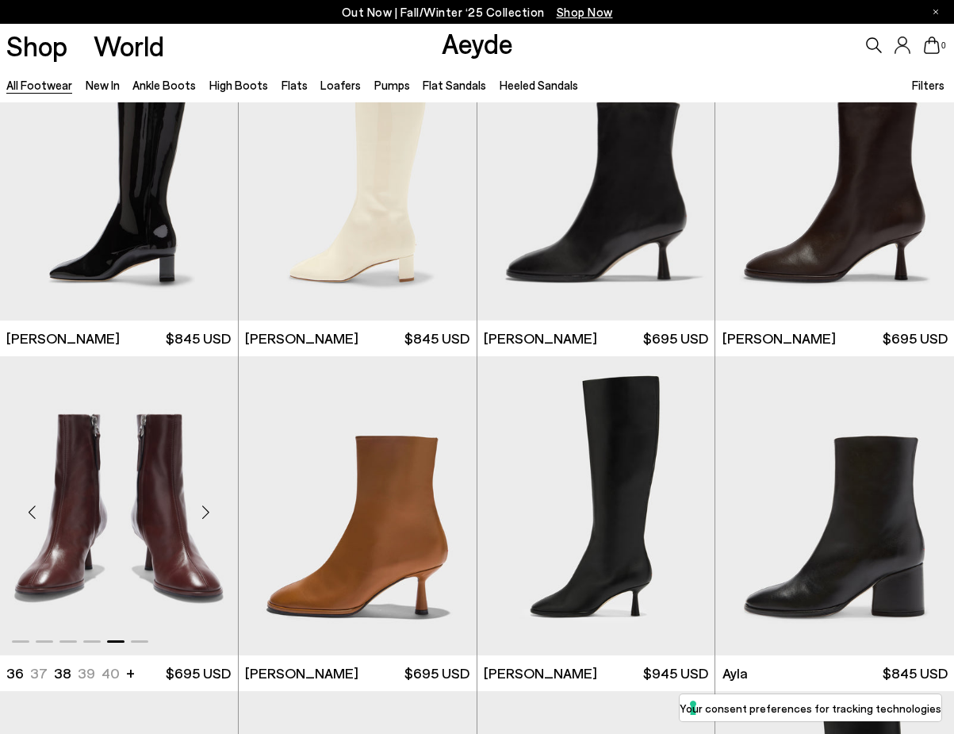
click at [209, 517] on div "Next slide" at bounding box center [206, 513] width 48 height 48
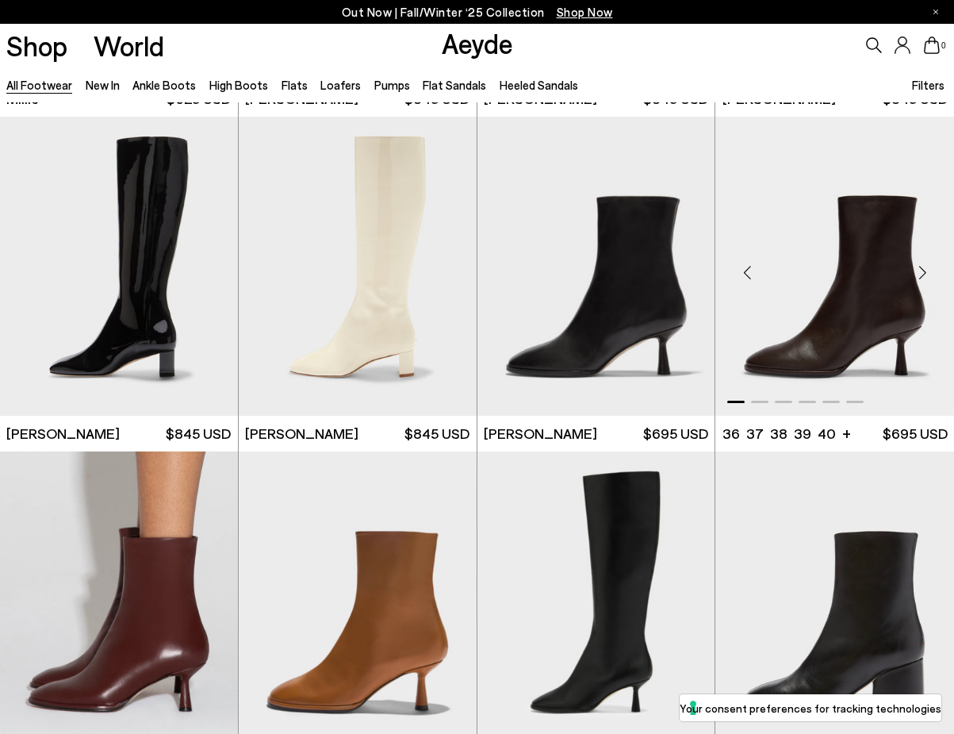
scroll to position [6340, 0]
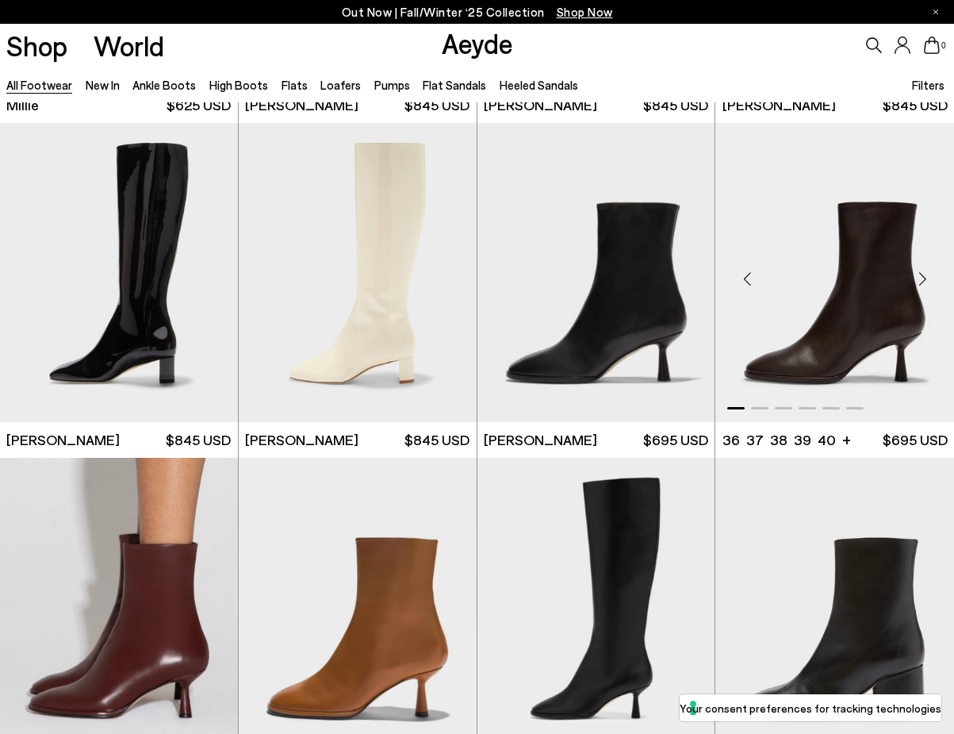
click at [924, 274] on div "Next slide" at bounding box center [923, 279] width 48 height 48
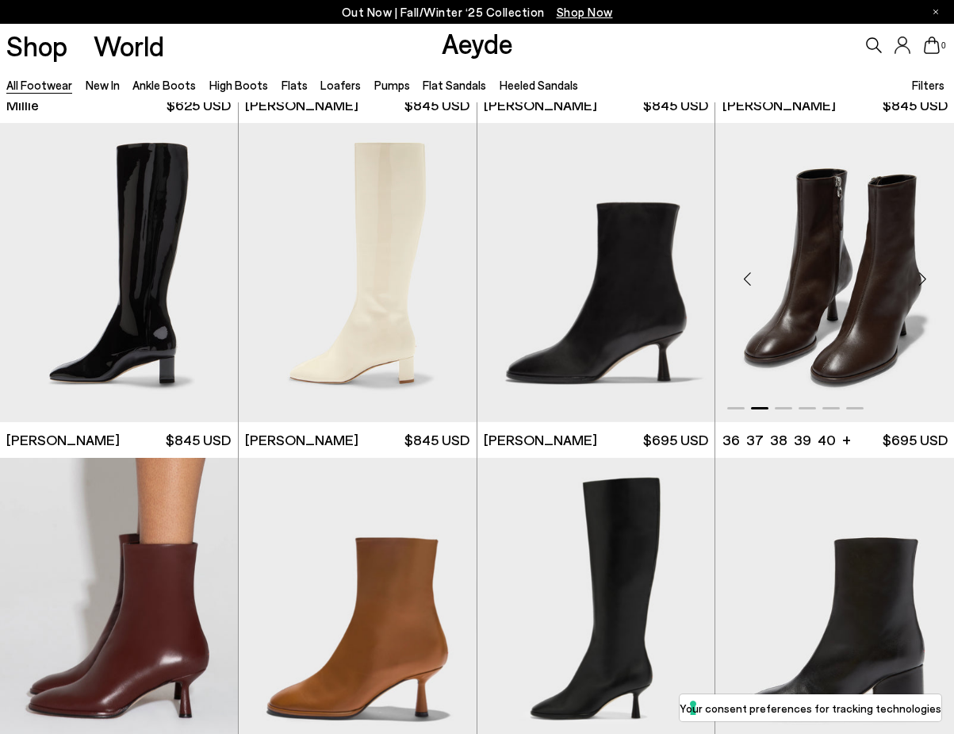
click at [924, 274] on div "Next slide" at bounding box center [923, 279] width 48 height 48
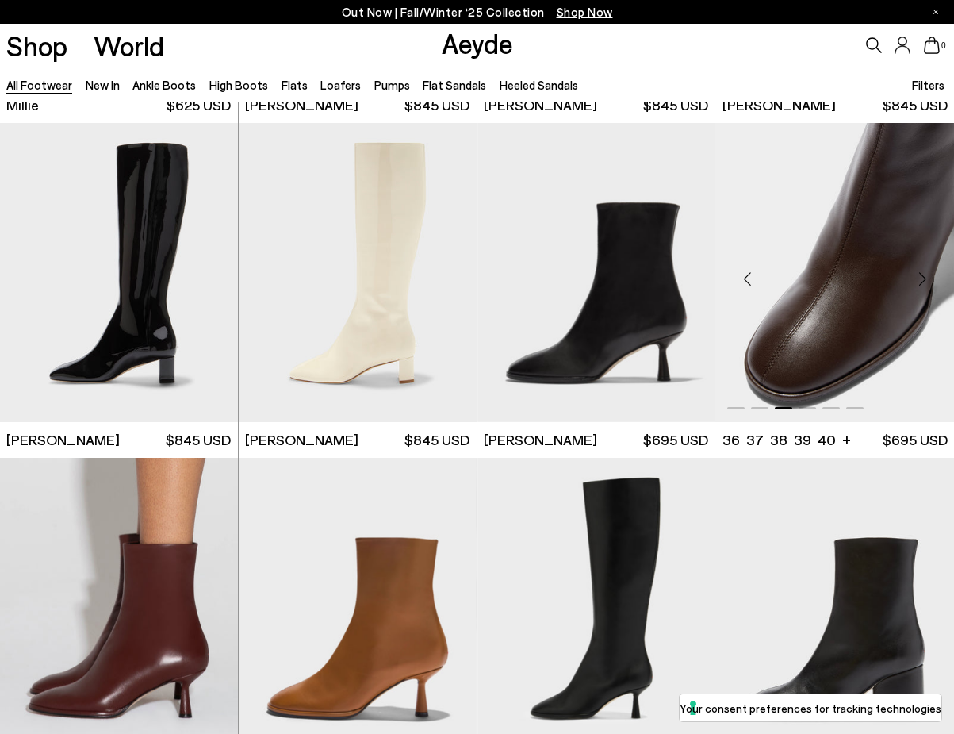
click at [924, 274] on div "Next slide" at bounding box center [923, 279] width 48 height 48
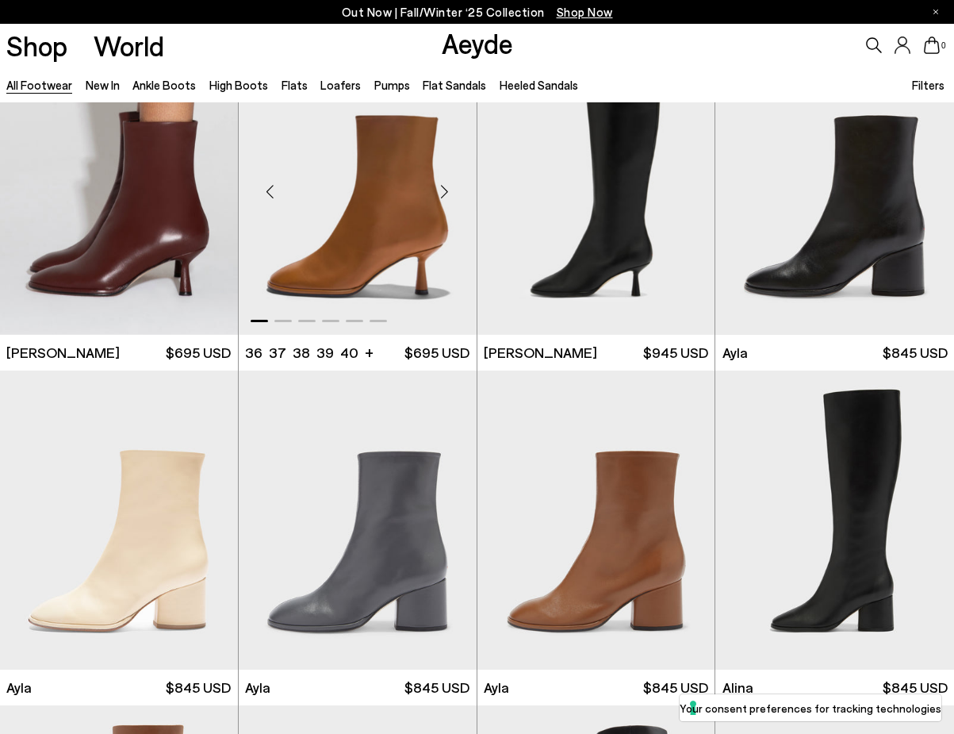
scroll to position [6724, 0]
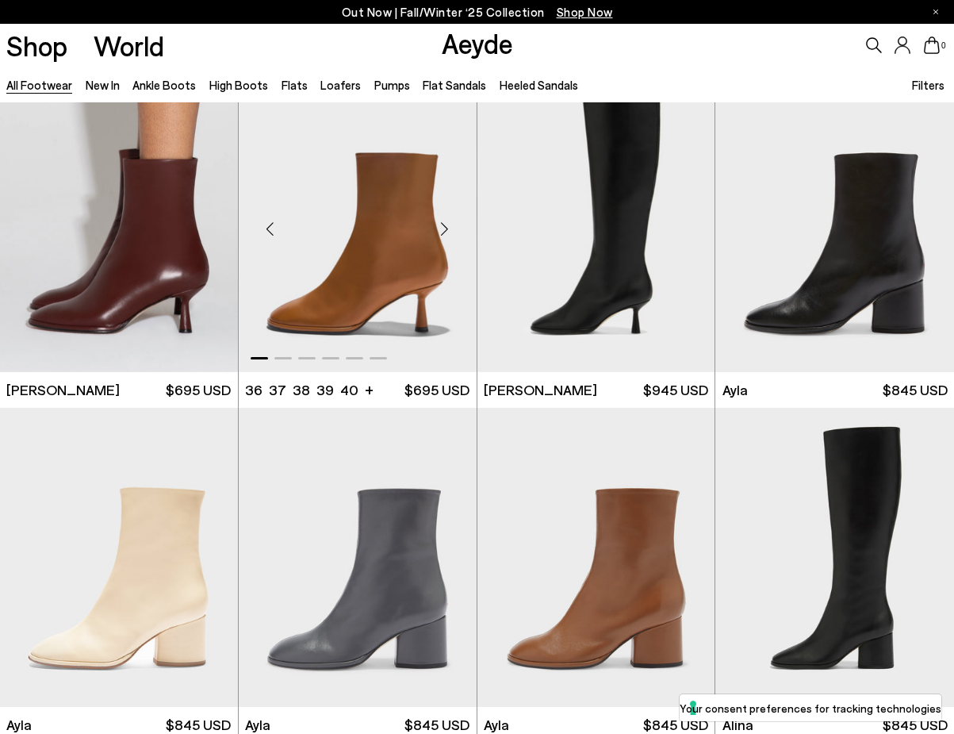
click at [449, 217] on div "Next slide" at bounding box center [445, 229] width 48 height 48
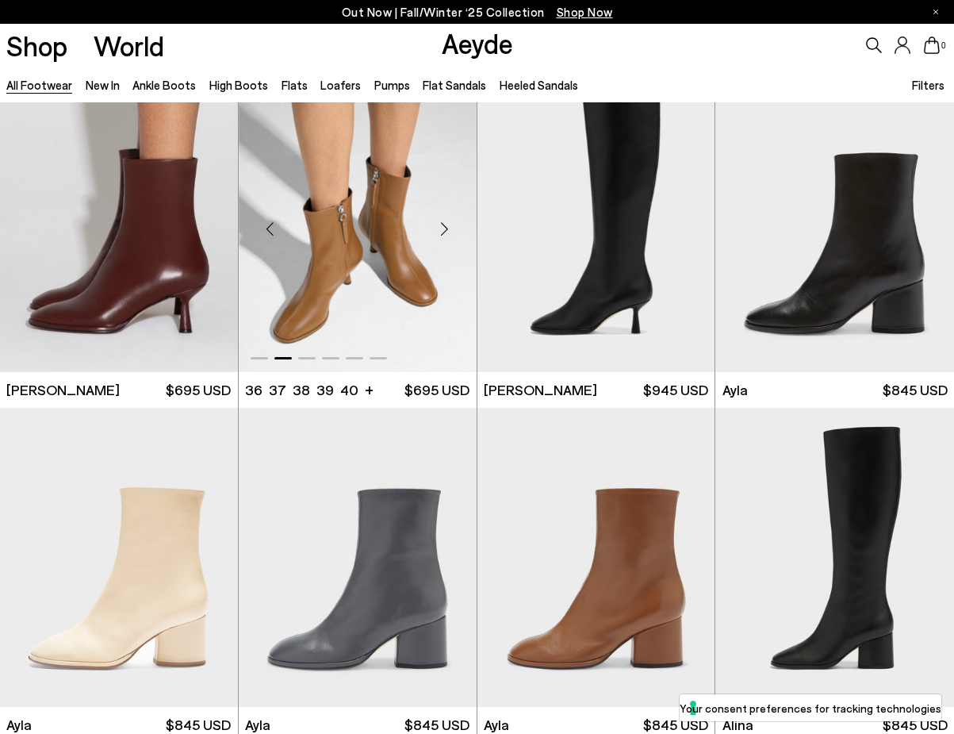
click at [449, 217] on div "Next slide" at bounding box center [445, 229] width 48 height 48
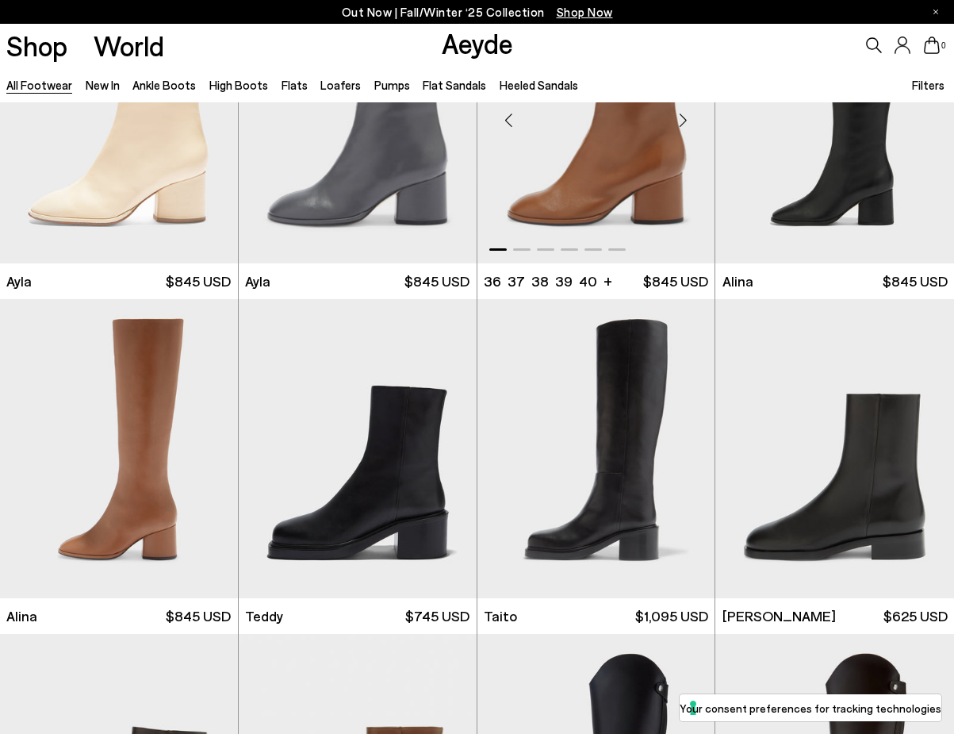
scroll to position [7189, 0]
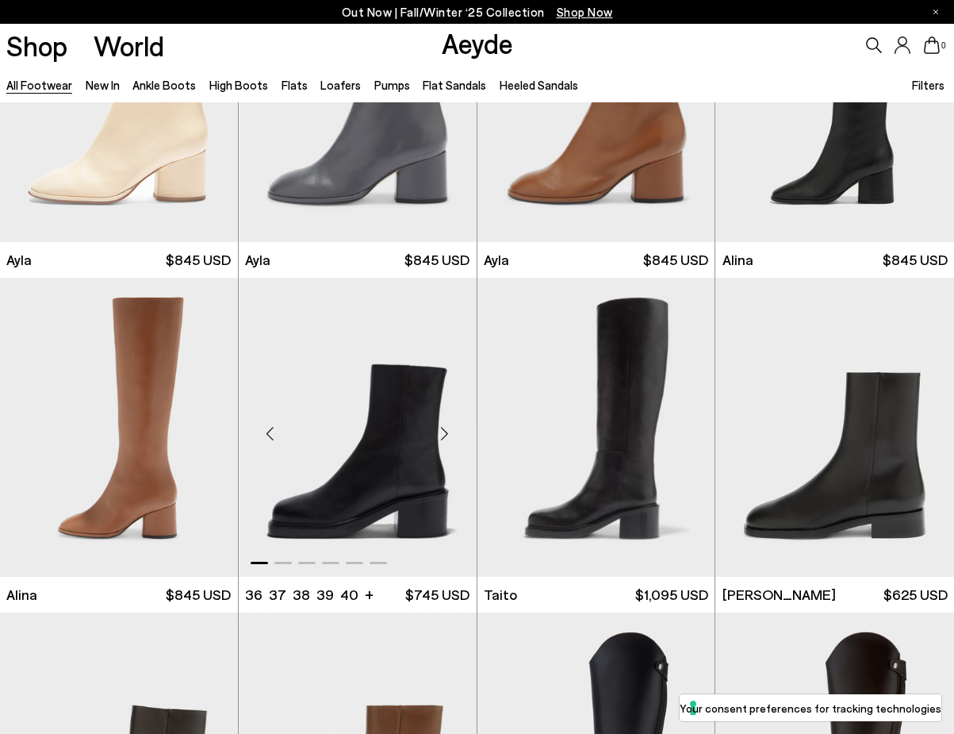
click at [450, 431] on div "Next slide" at bounding box center [445, 434] width 48 height 48
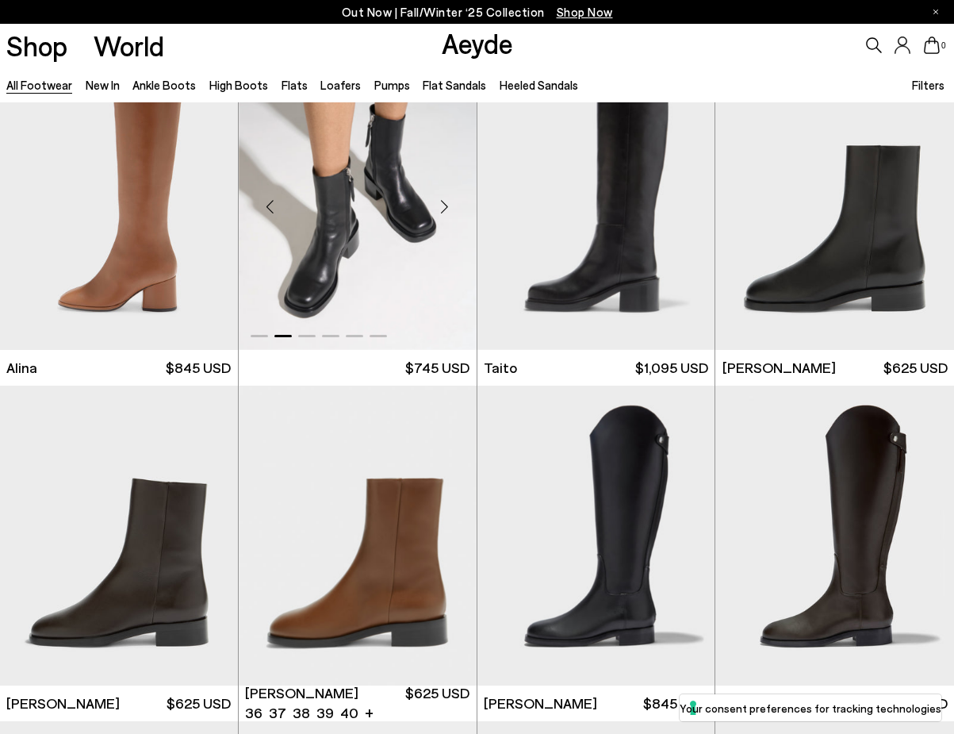
scroll to position [7339, 0]
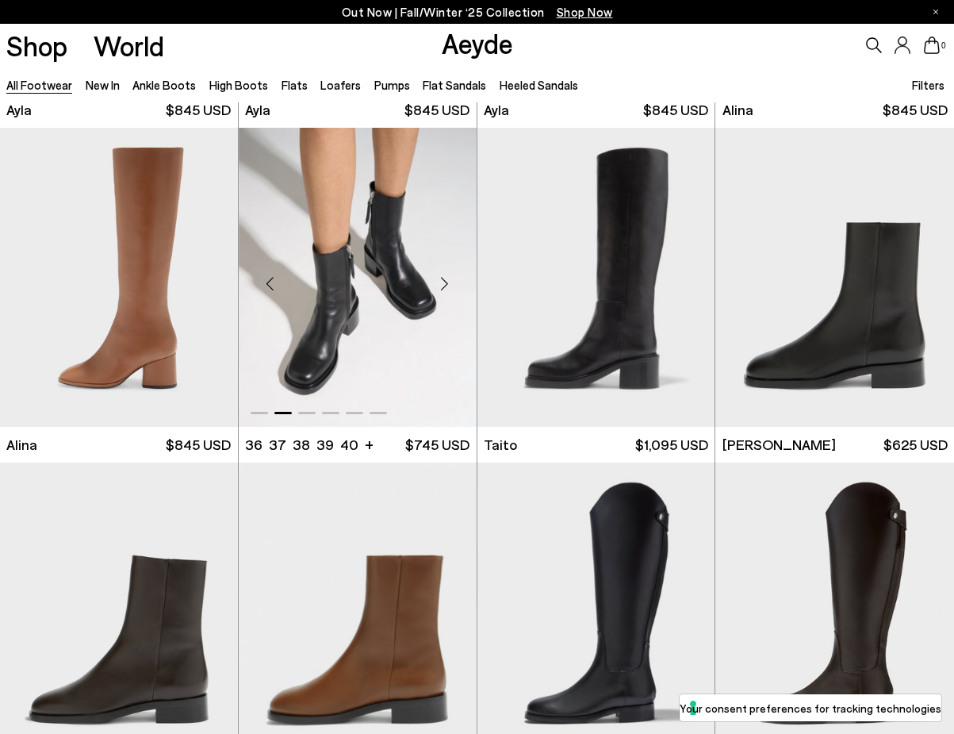
click at [458, 280] on div "Next slide" at bounding box center [445, 284] width 48 height 48
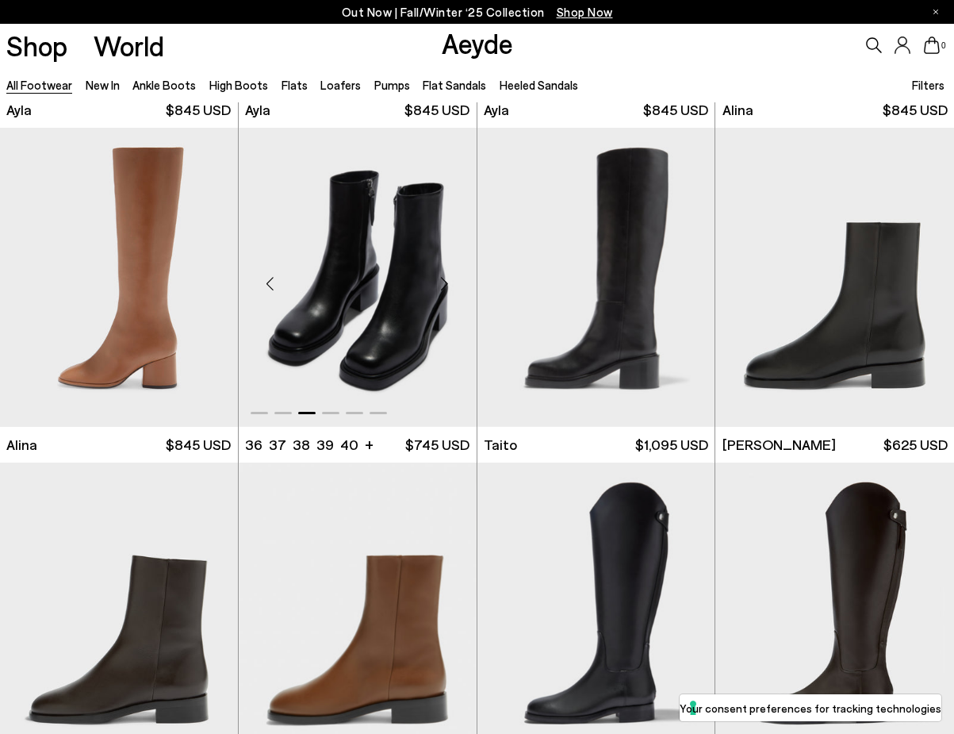
scroll to position [7467, 0]
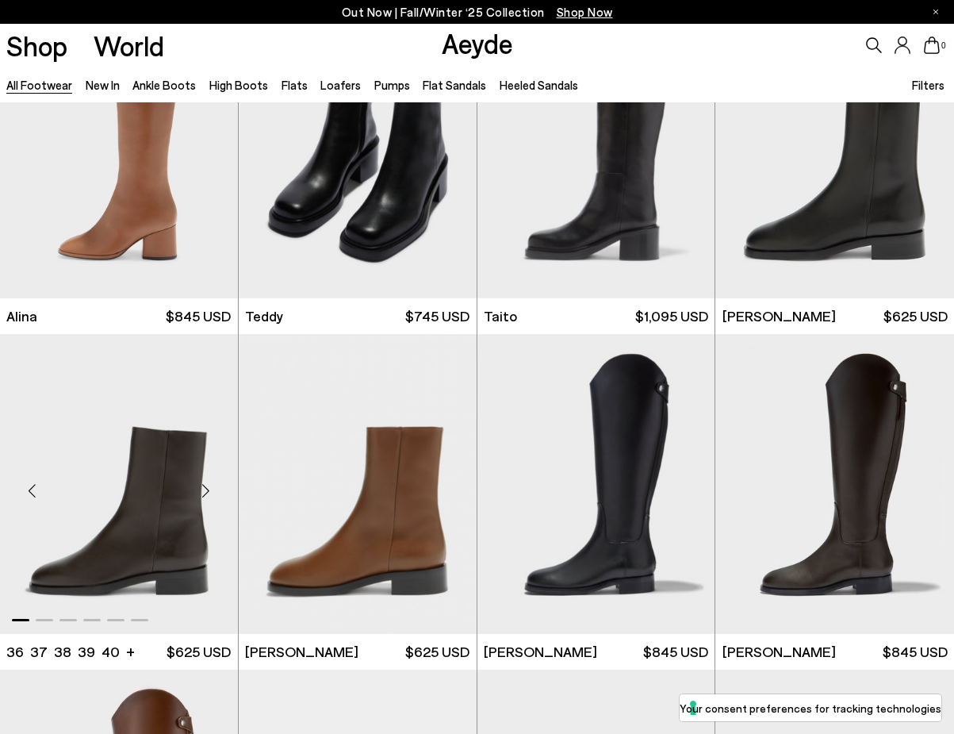
click at [214, 485] on div "Next slide" at bounding box center [206, 490] width 48 height 48
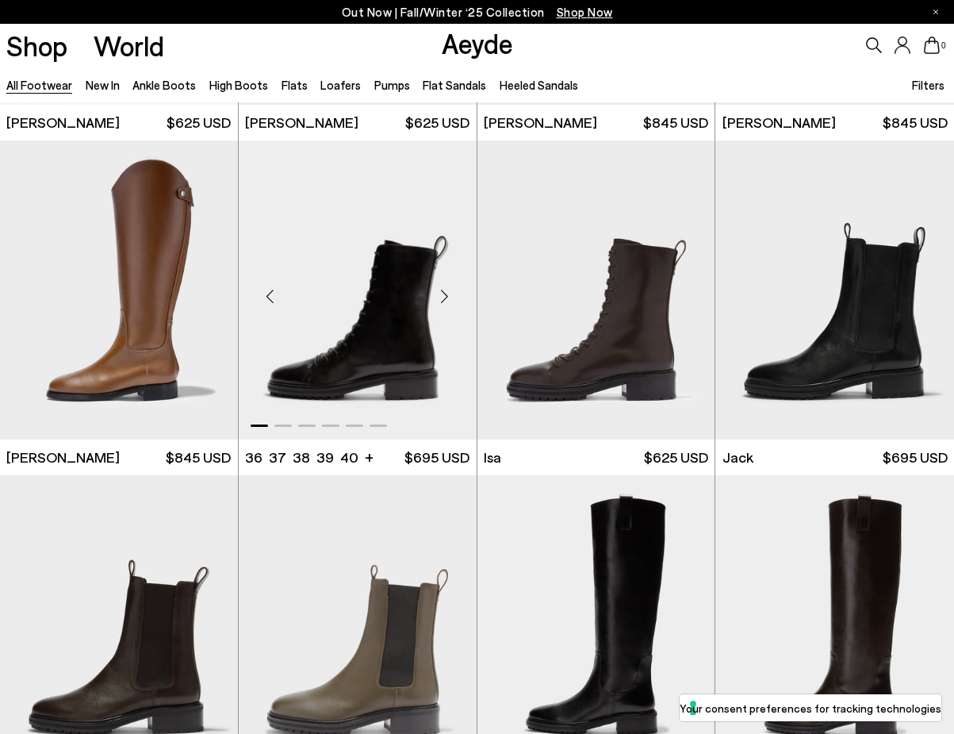
scroll to position [8042, 0]
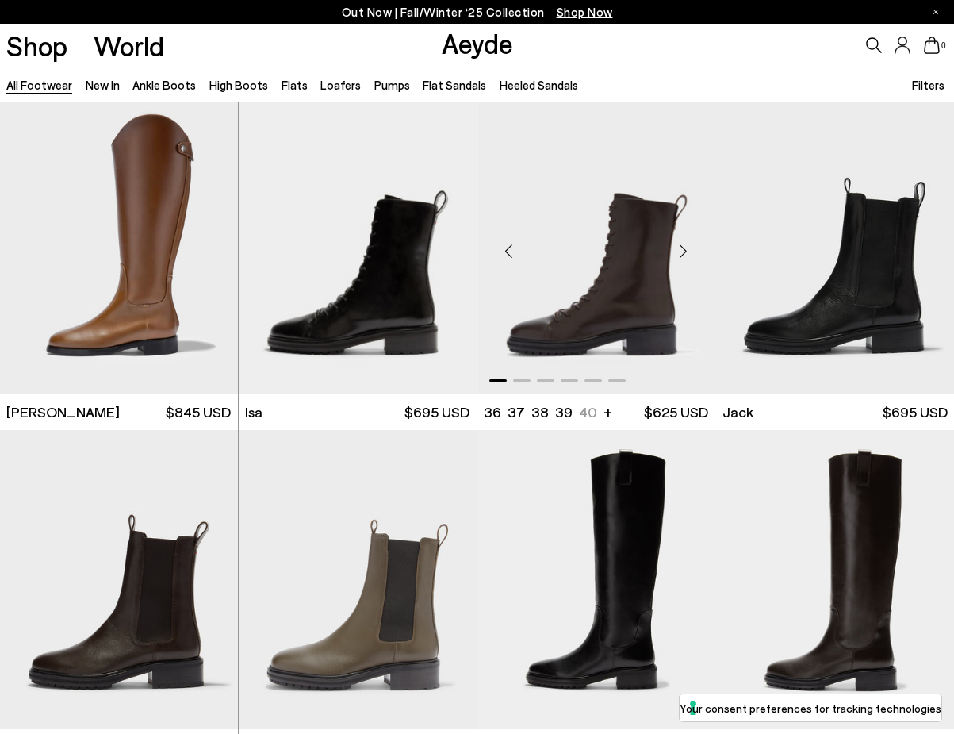
click at [684, 244] on div "Next slide" at bounding box center [683, 251] width 48 height 48
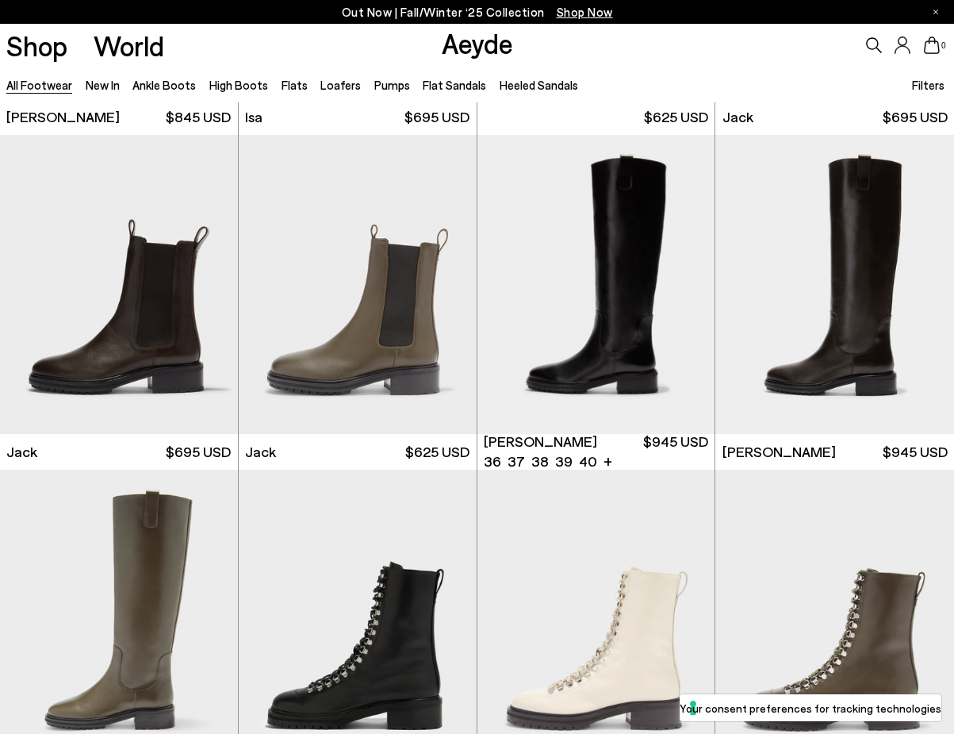
scroll to position [8601, 0]
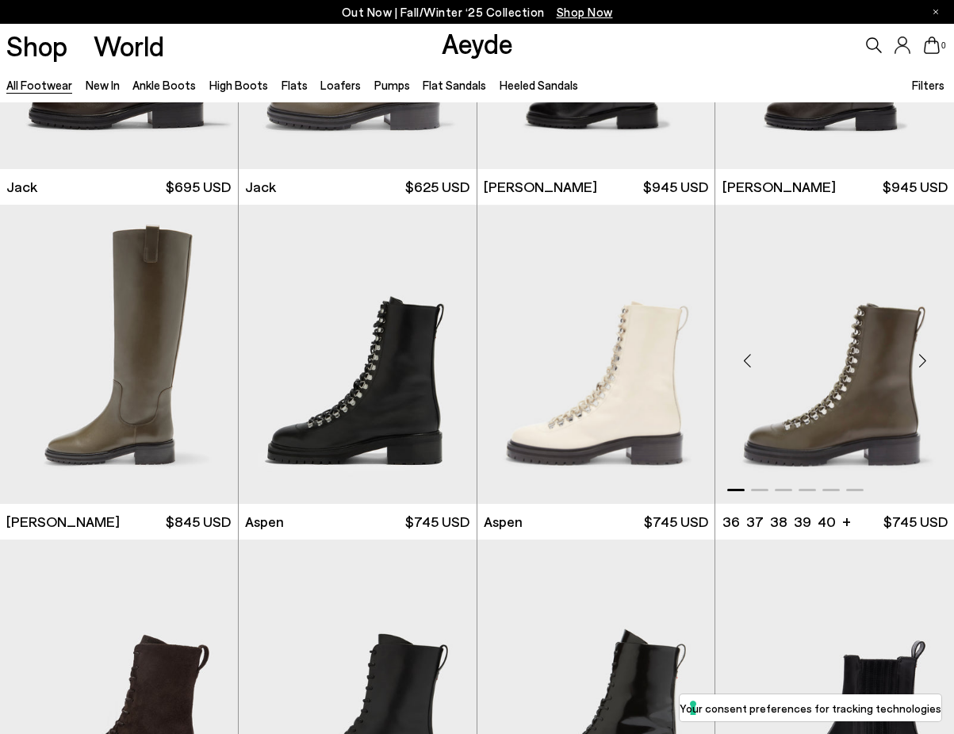
click at [926, 358] on div "Next slide" at bounding box center [923, 360] width 48 height 48
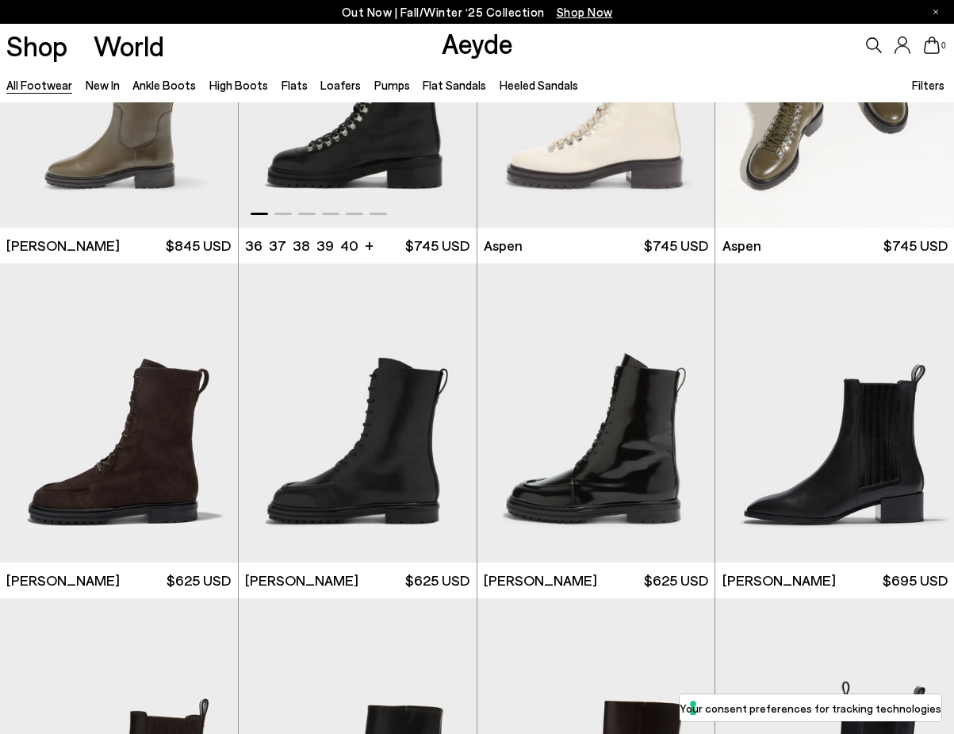
scroll to position [8926, 0]
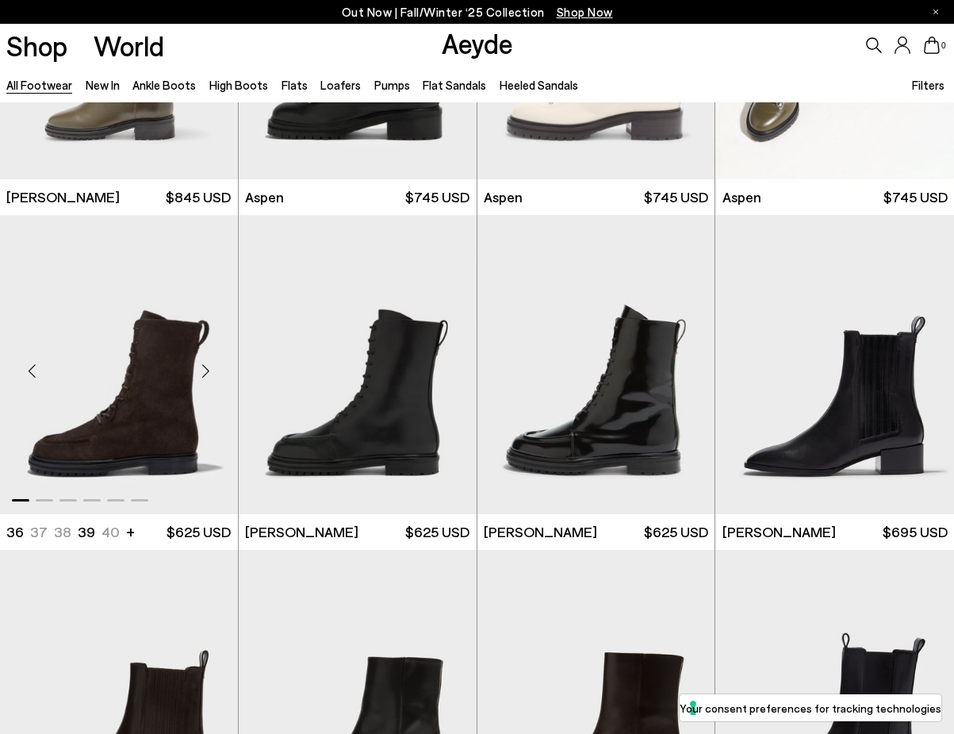
click at [212, 374] on div "Next slide" at bounding box center [206, 371] width 48 height 48
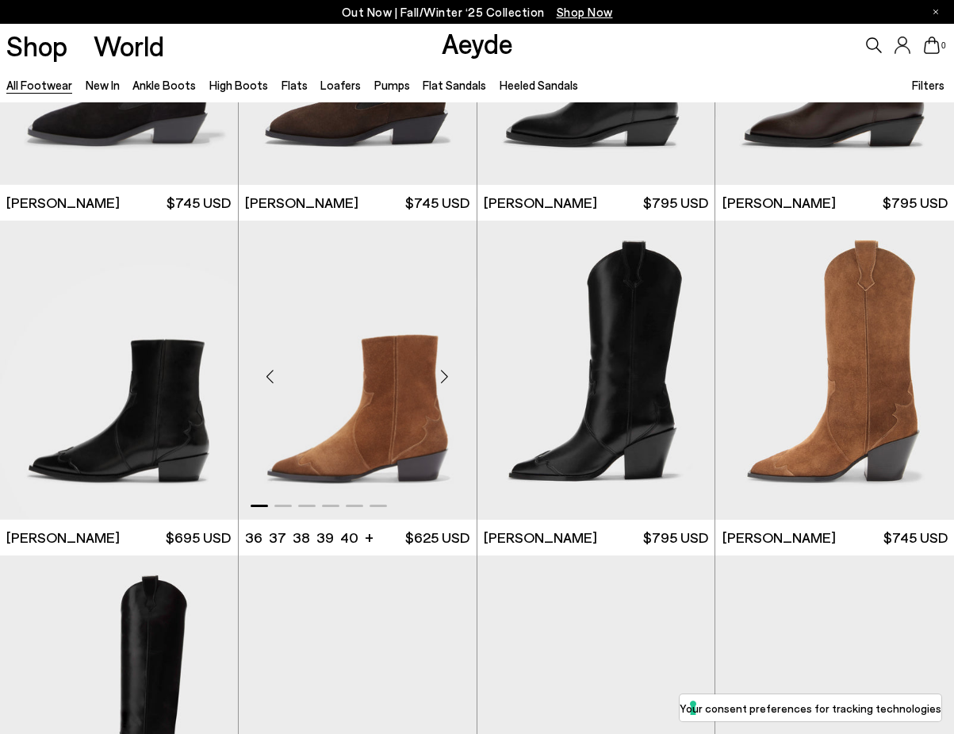
scroll to position [10052, 0]
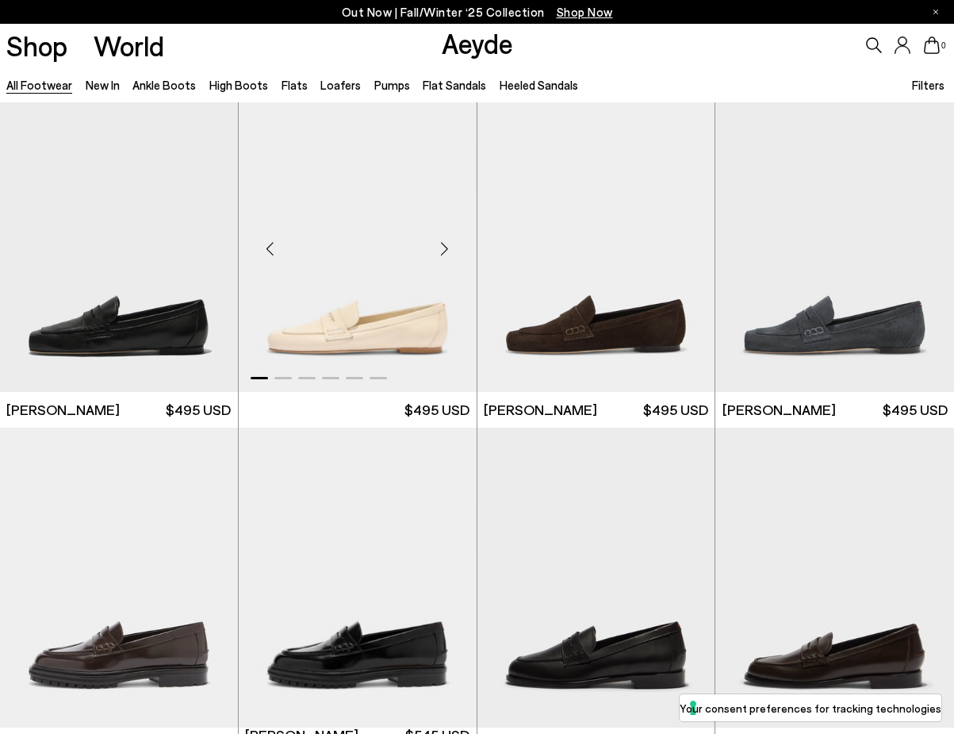
scroll to position [11410, 0]
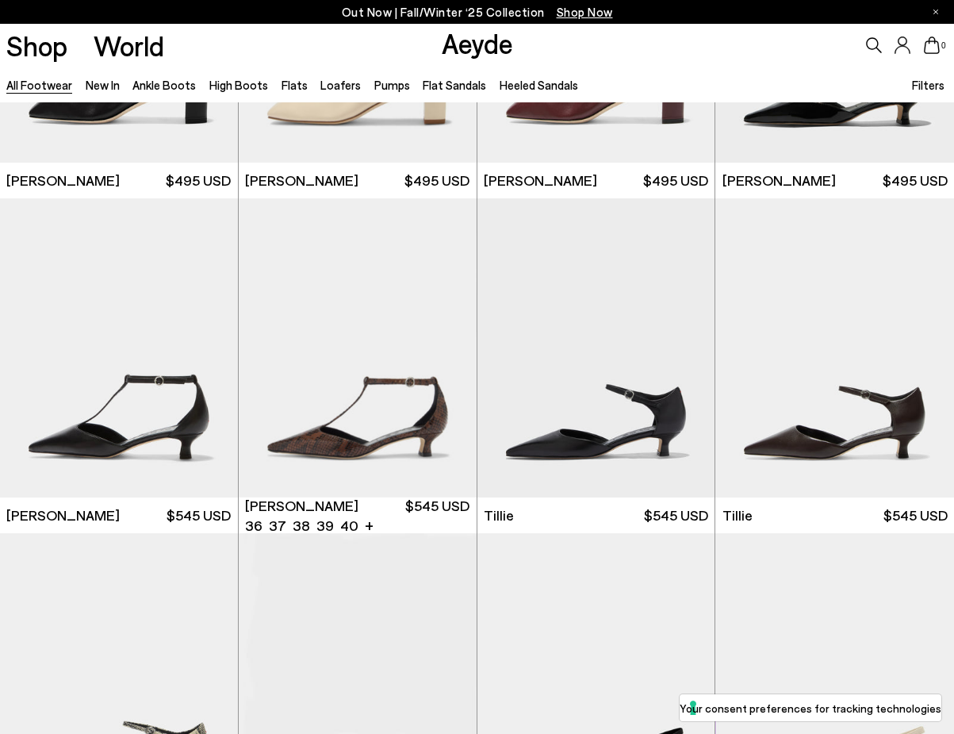
scroll to position [14065, 0]
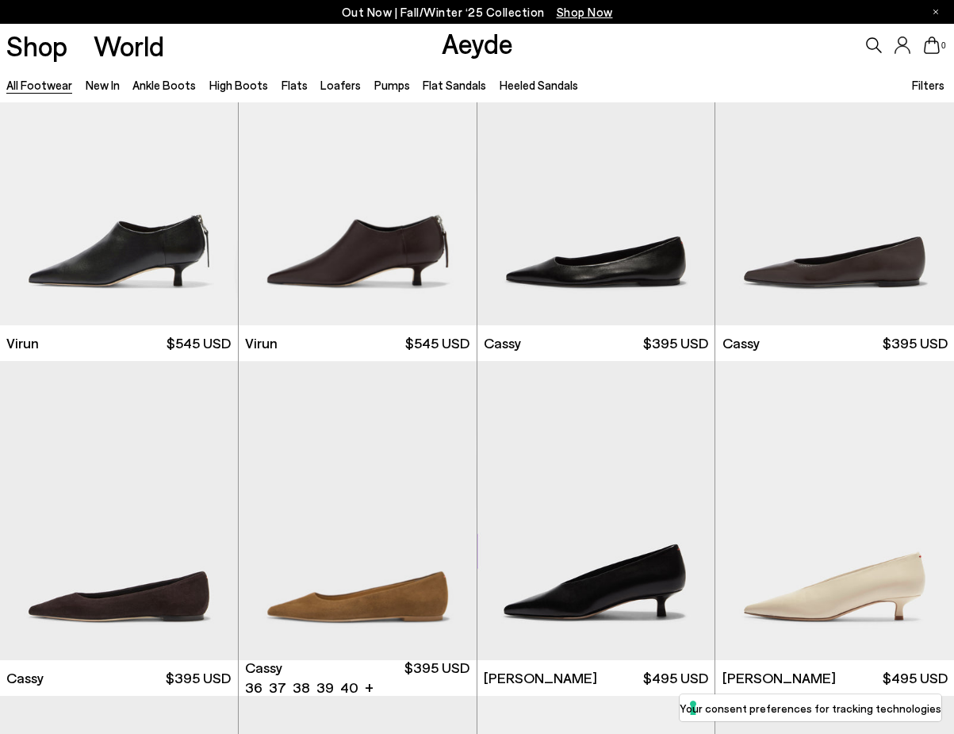
scroll to position [16021, 0]
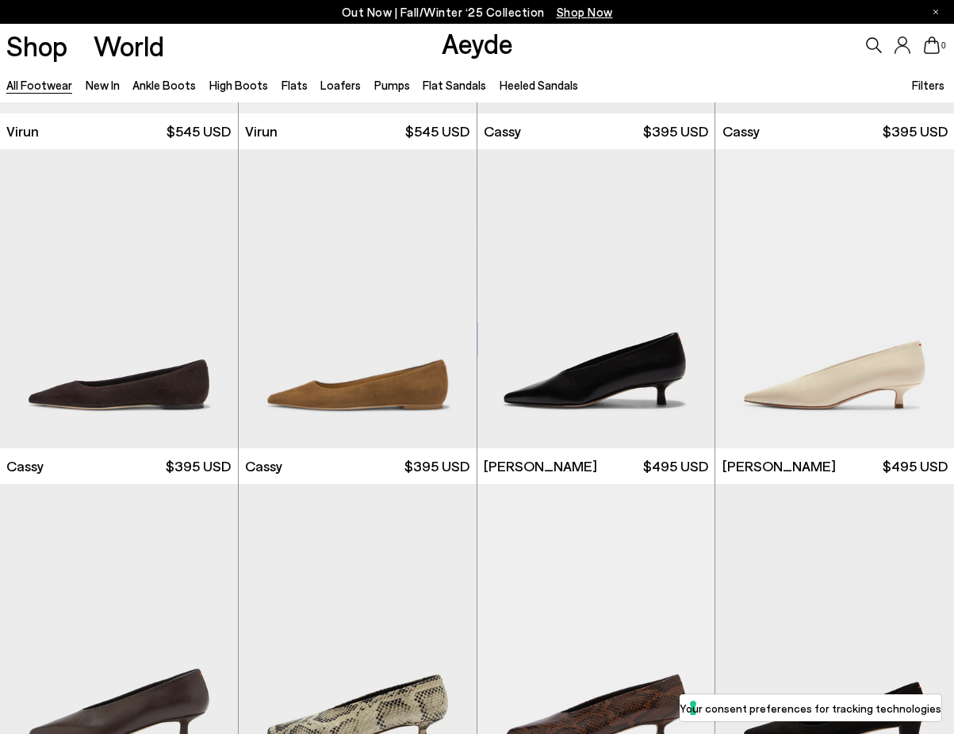
scroll to position [16854, 0]
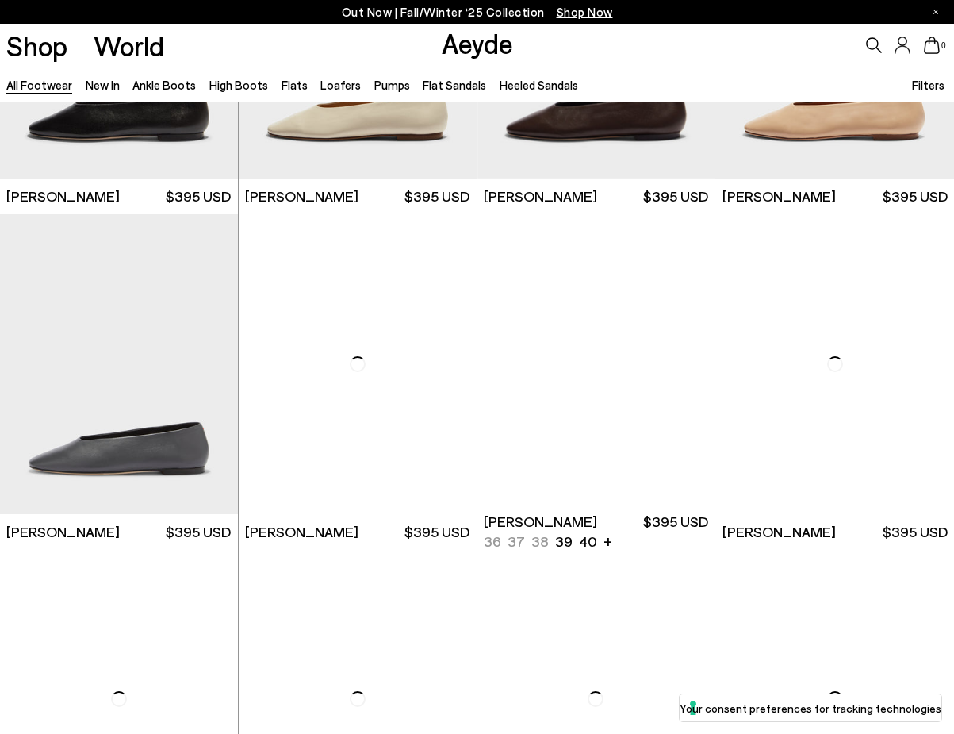
scroll to position [18569, 0]
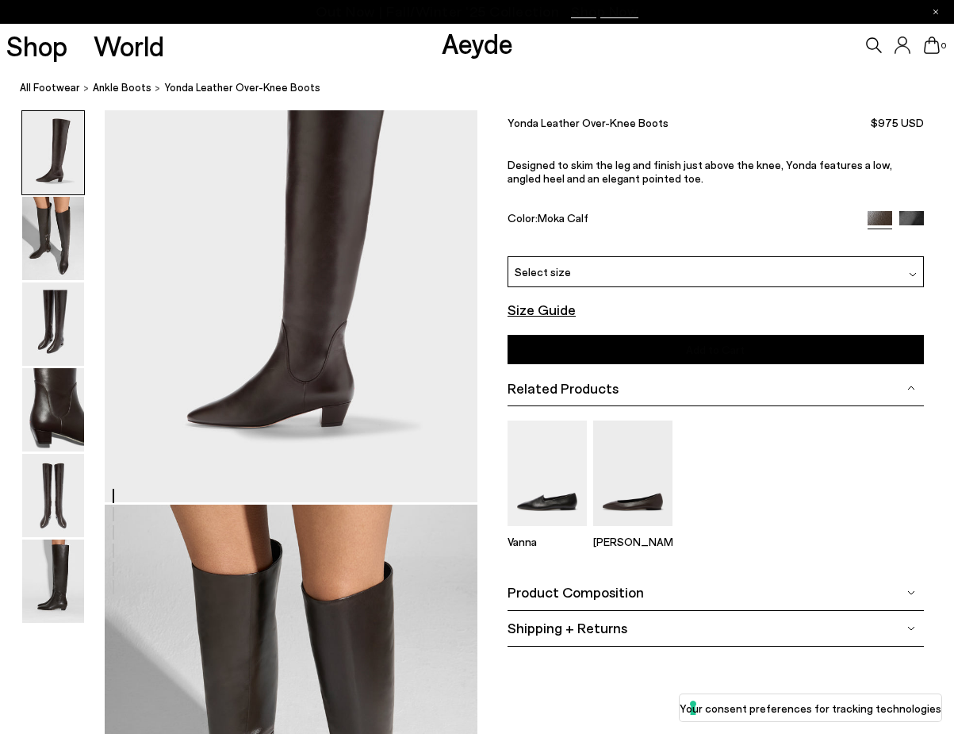
scroll to position [418, 0]
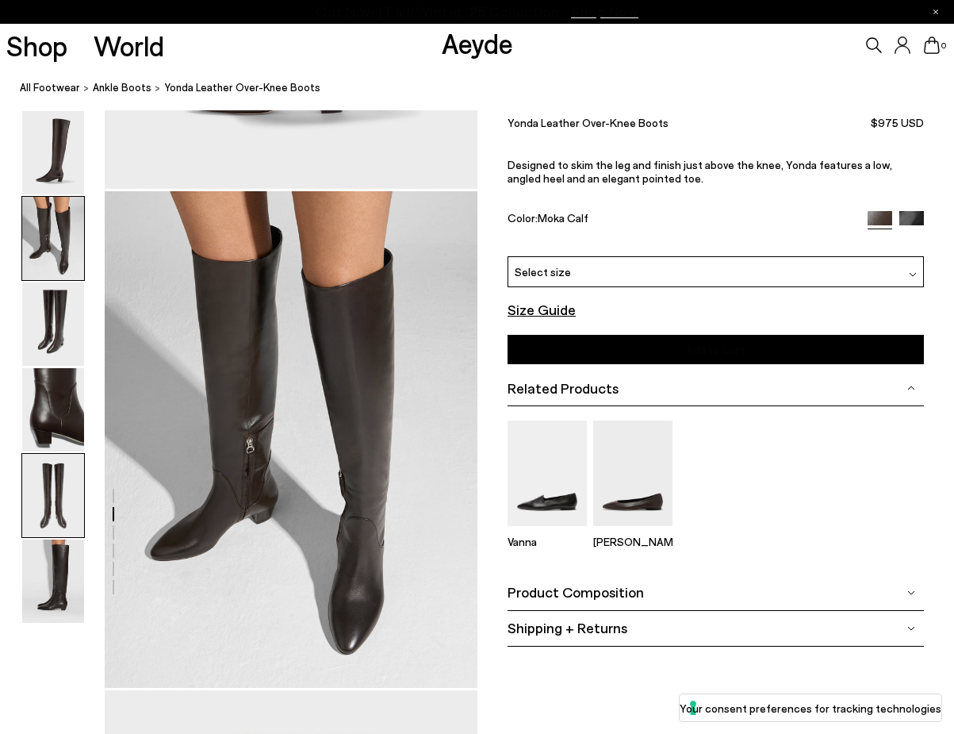
click at [59, 505] on img at bounding box center [53, 495] width 62 height 83
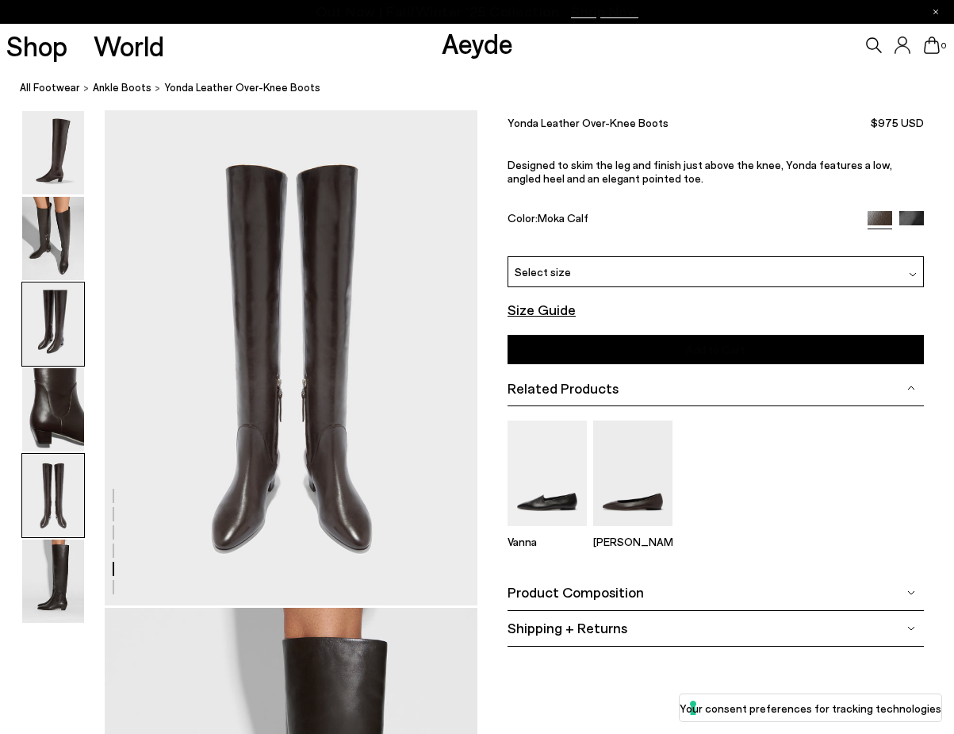
click at [42, 319] on img at bounding box center [53, 323] width 62 height 83
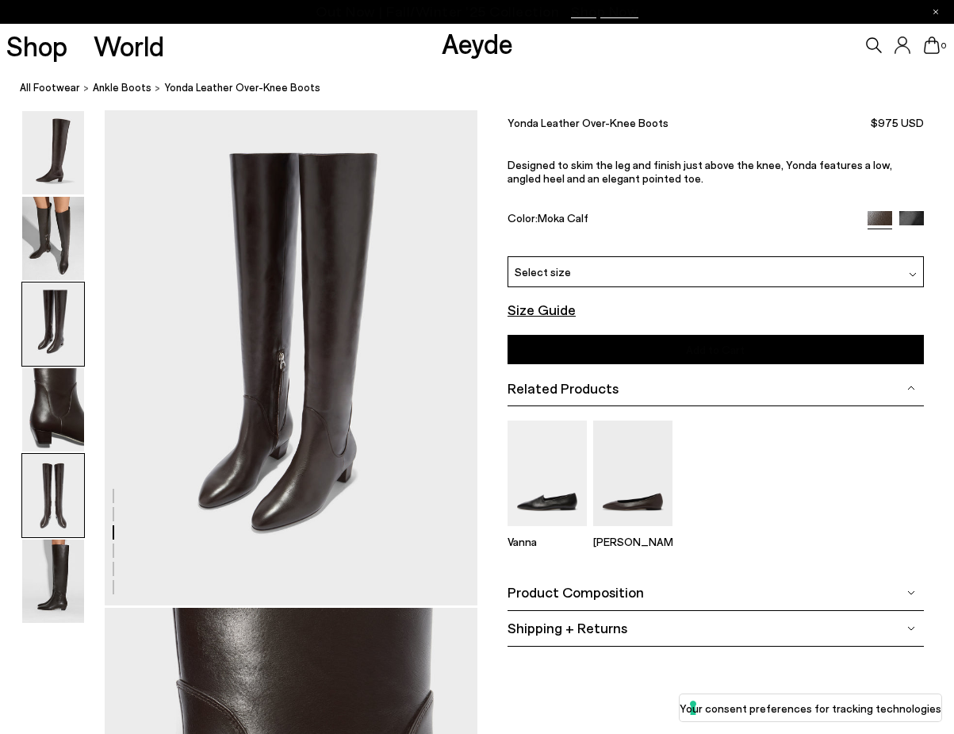
click at [56, 458] on img at bounding box center [53, 495] width 62 height 83
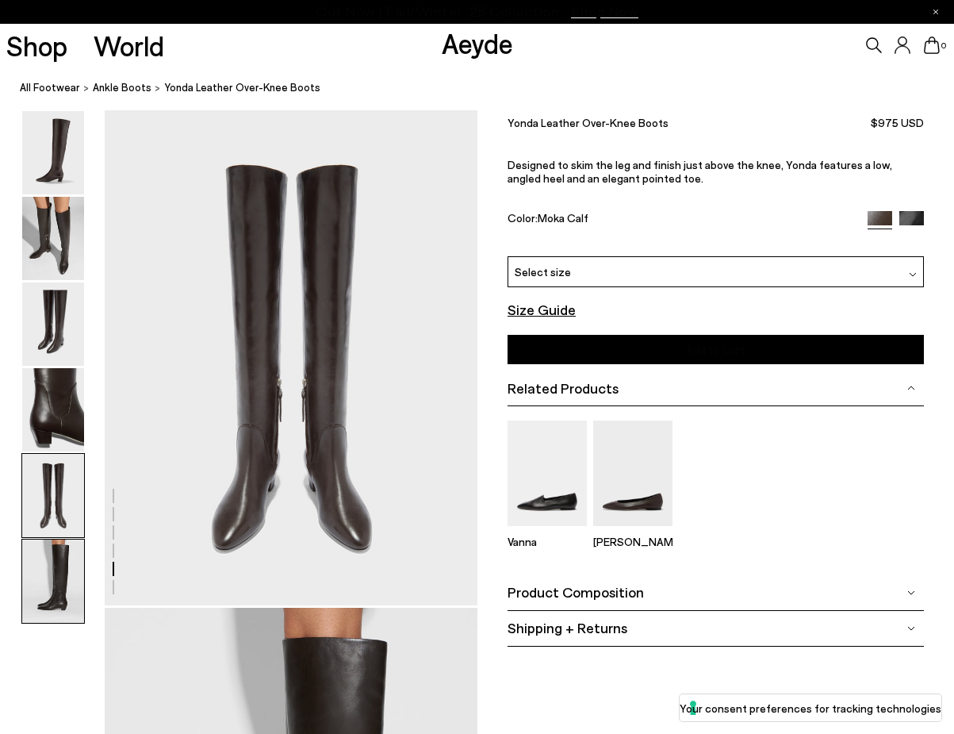
click at [59, 565] on img at bounding box center [53, 580] width 62 height 83
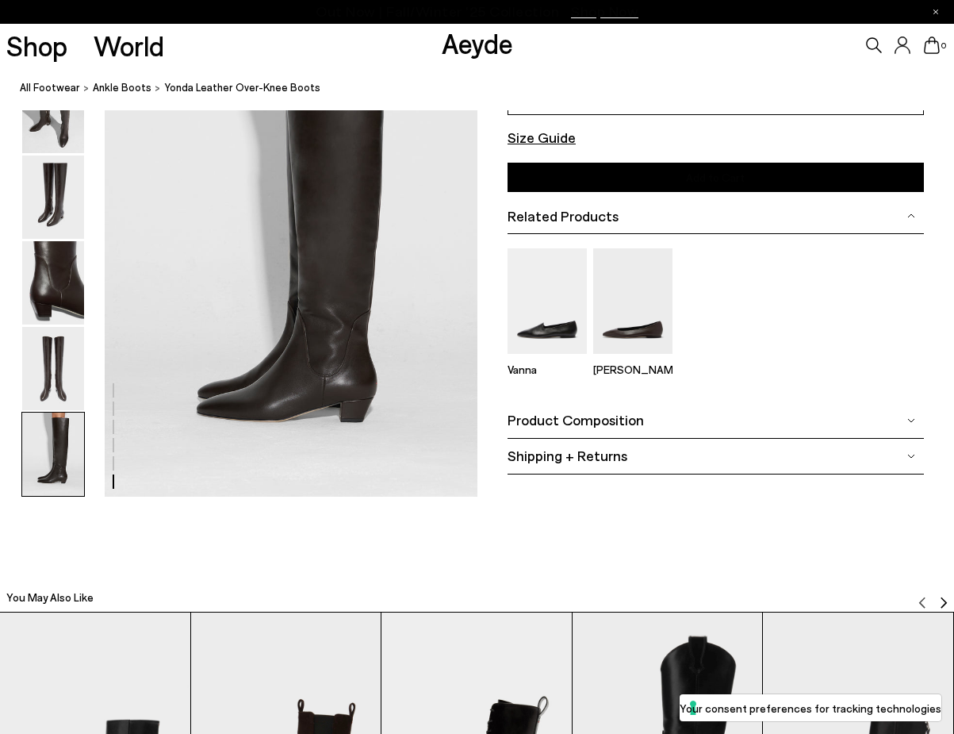
scroll to position [2351, 0]
